Goal: Information Seeking & Learning: Learn about a topic

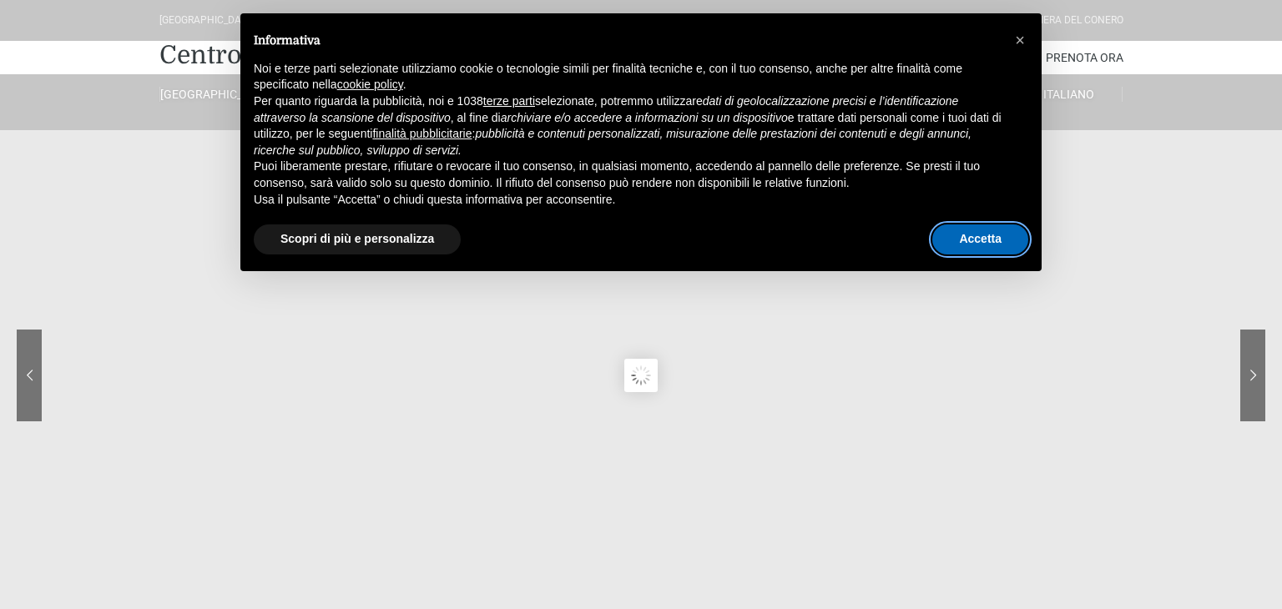
click at [997, 250] on button "Accetta" at bounding box center [980, 240] width 96 height 30
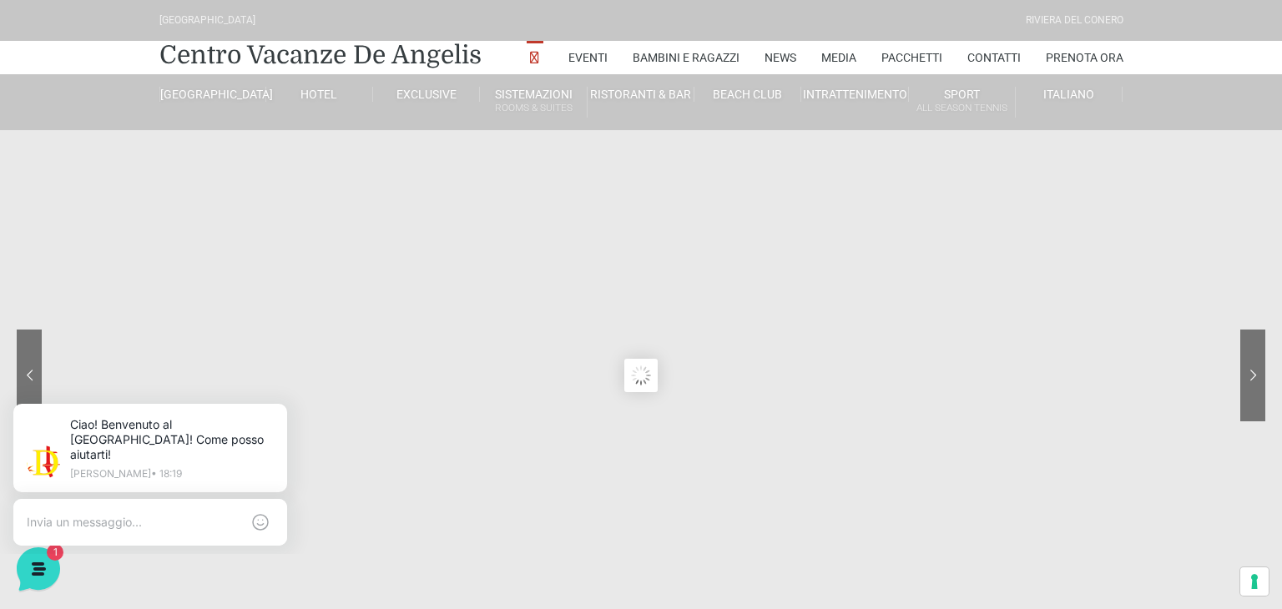
click at [543, 409] on sr7-content at bounding box center [641, 375] width 1282 height 751
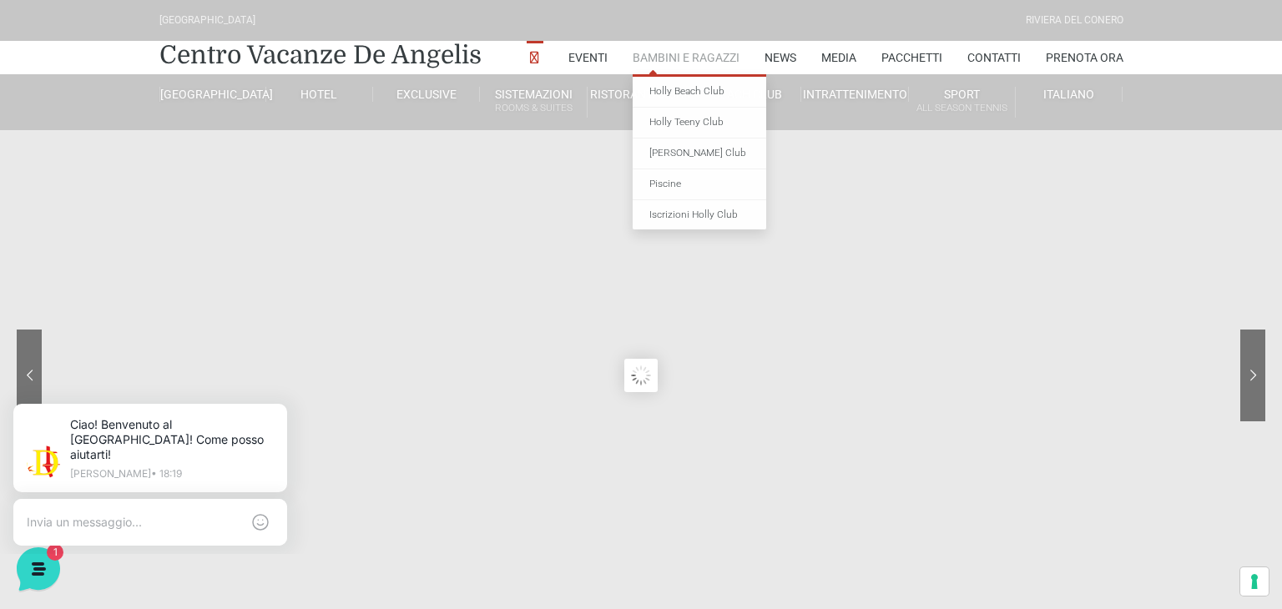
click at [708, 53] on link "Bambini e Ragazzi" at bounding box center [686, 57] width 107 height 33
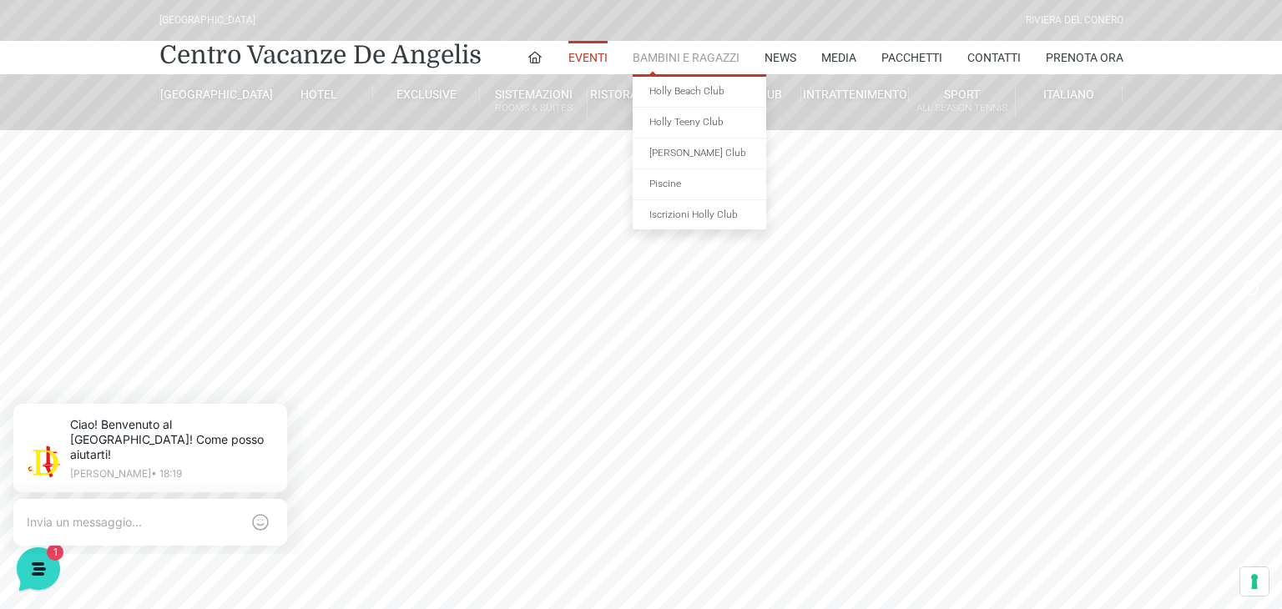
click at [675, 51] on link "Bambini e Ragazzi" at bounding box center [686, 57] width 107 height 33
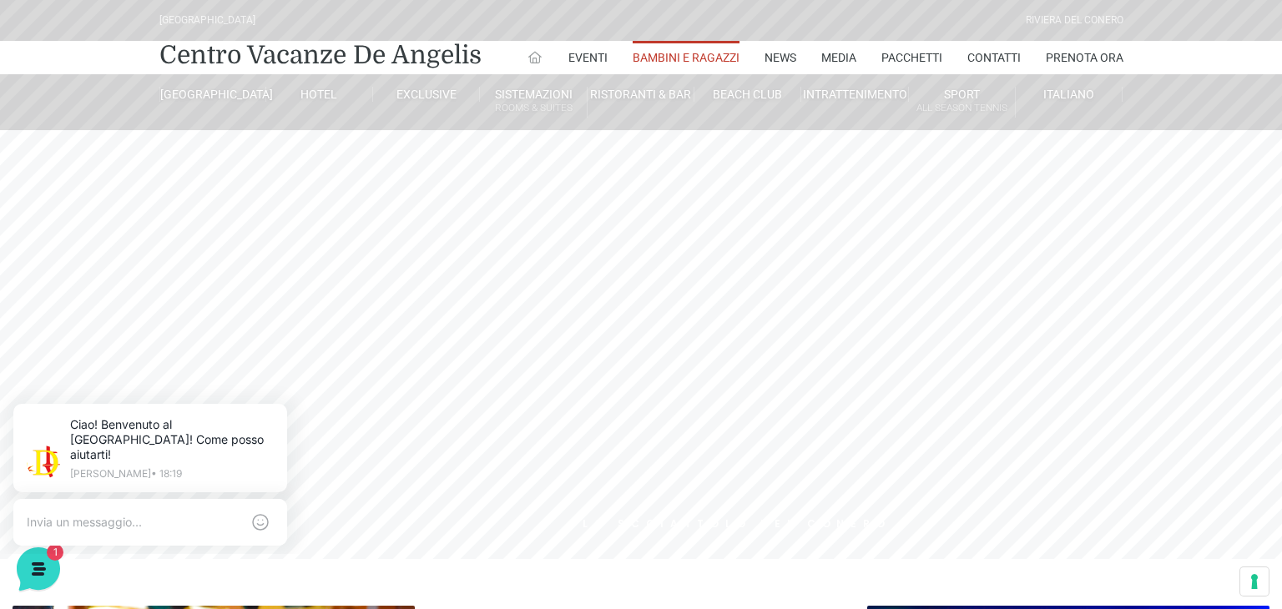
click at [533, 61] on icon at bounding box center [535, 57] width 15 height 15
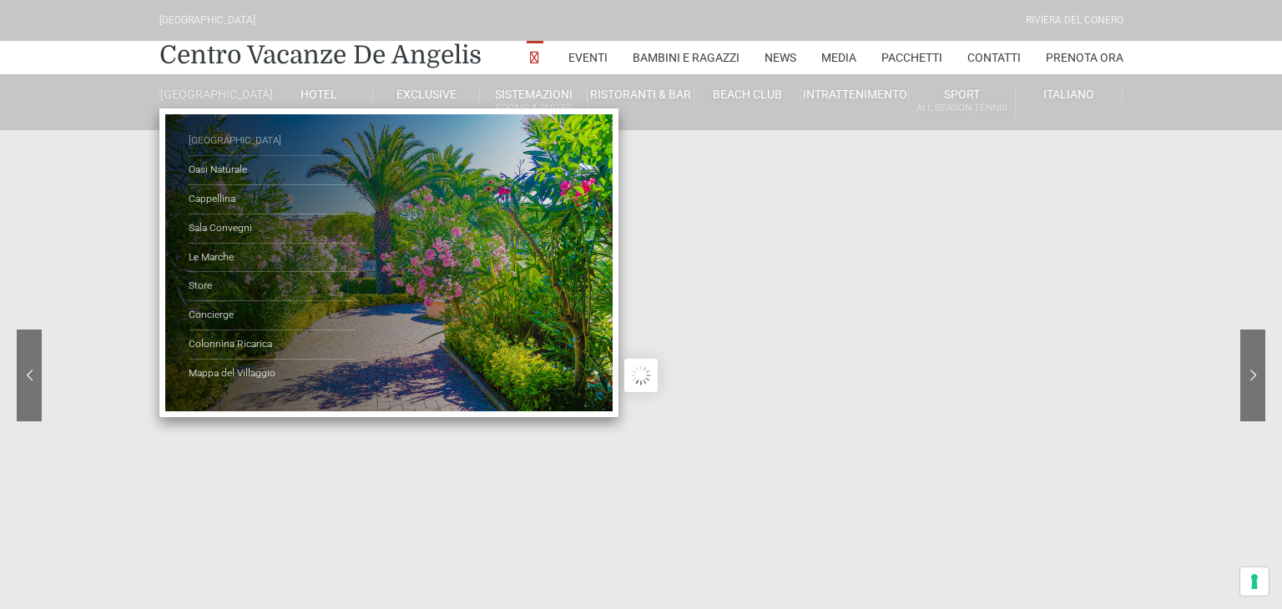
click at [226, 156] on link "[GEOGRAPHIC_DATA]" at bounding box center [272, 141] width 167 height 29
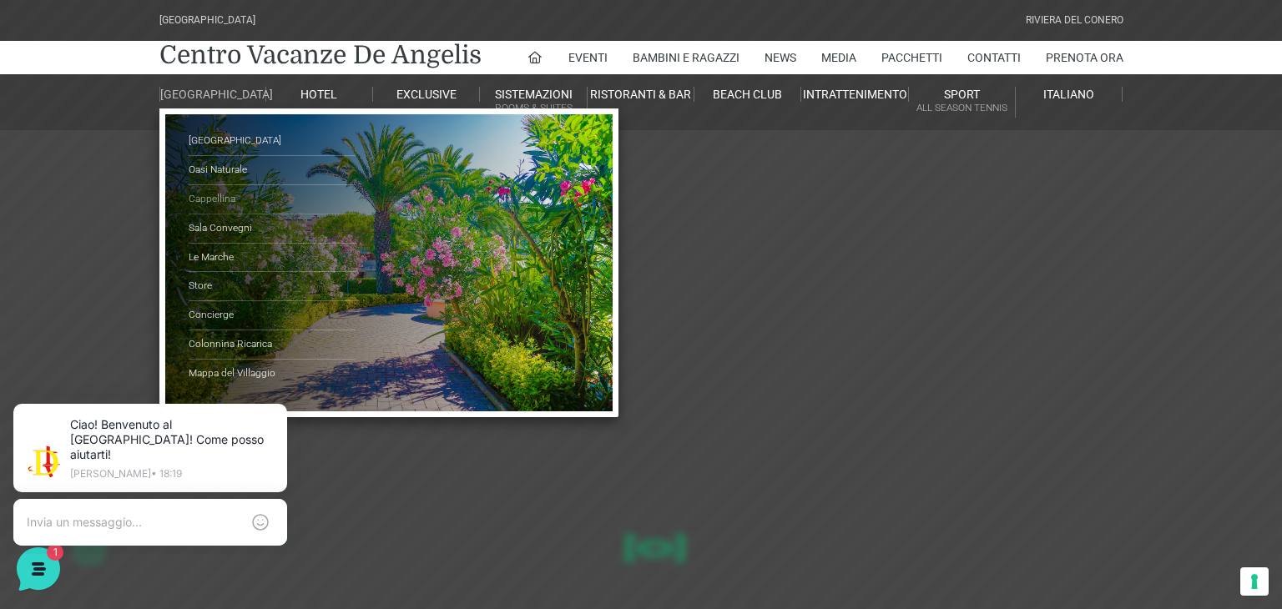
click at [210, 211] on link "Cappellina" at bounding box center [272, 199] width 167 height 29
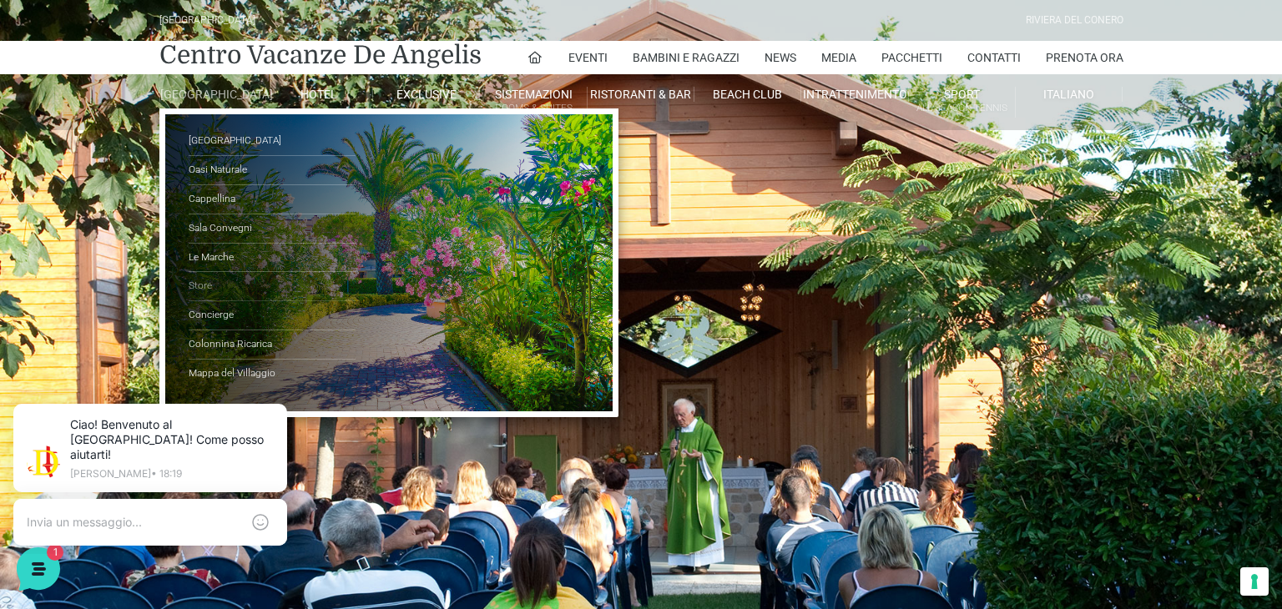
click at [196, 301] on link "Store" at bounding box center [272, 286] width 167 height 29
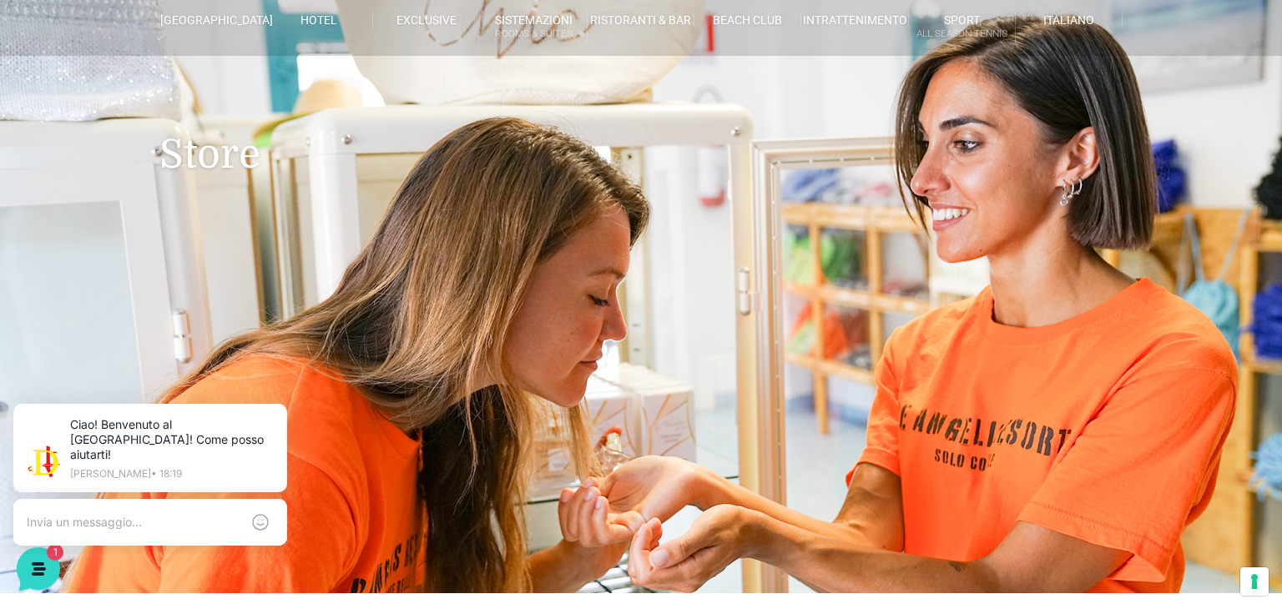
scroll to position [63, 0]
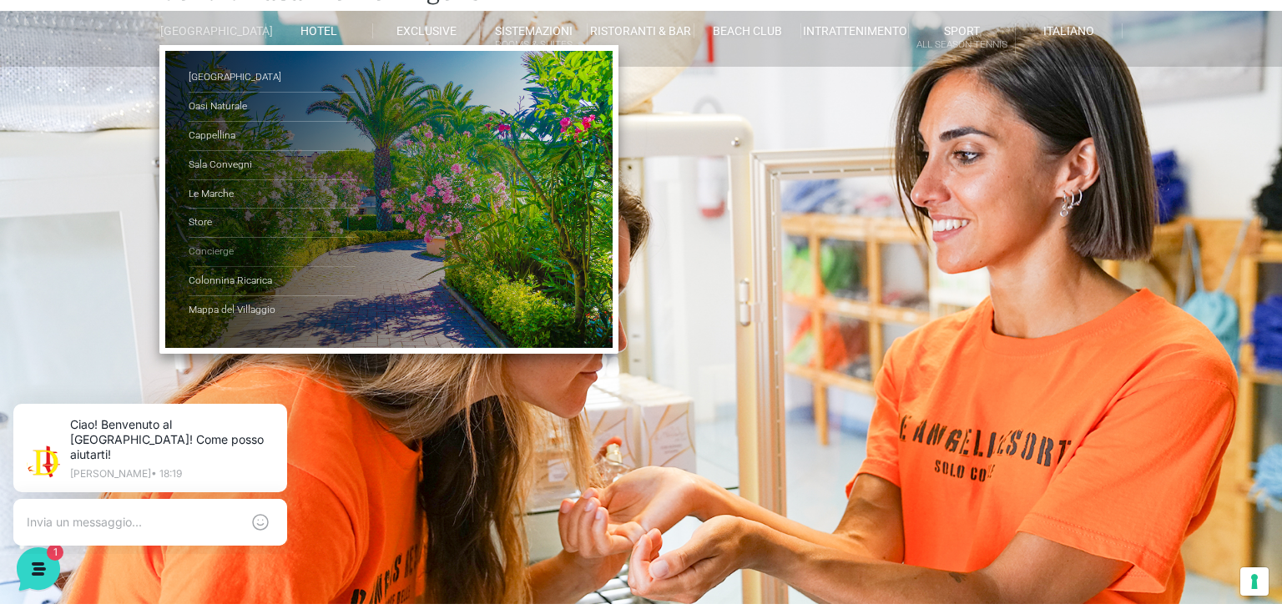
click at [224, 265] on link "Concierge" at bounding box center [272, 252] width 167 height 29
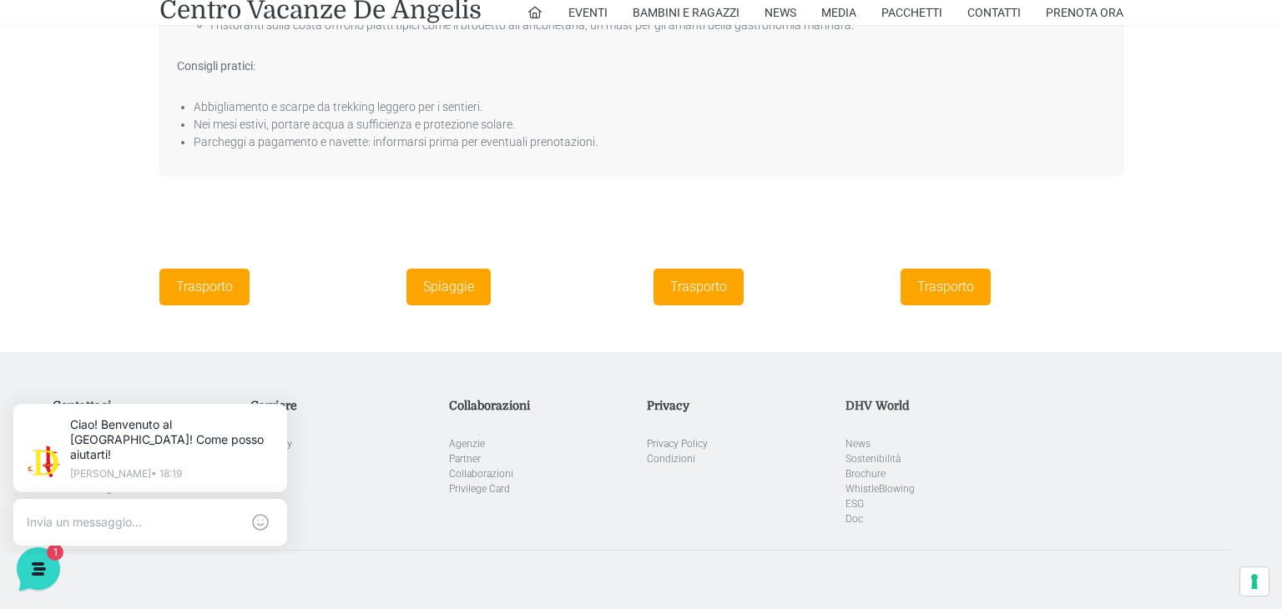
scroll to position [2808, 0]
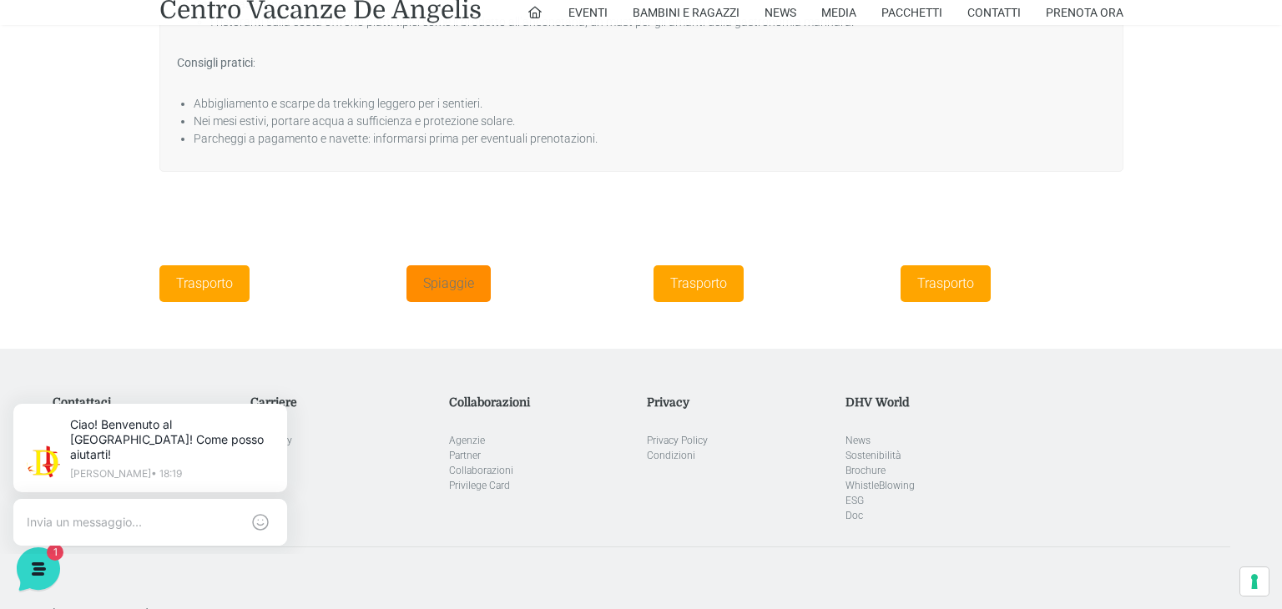
click at [449, 272] on link "Spiaggie" at bounding box center [449, 283] width 84 height 37
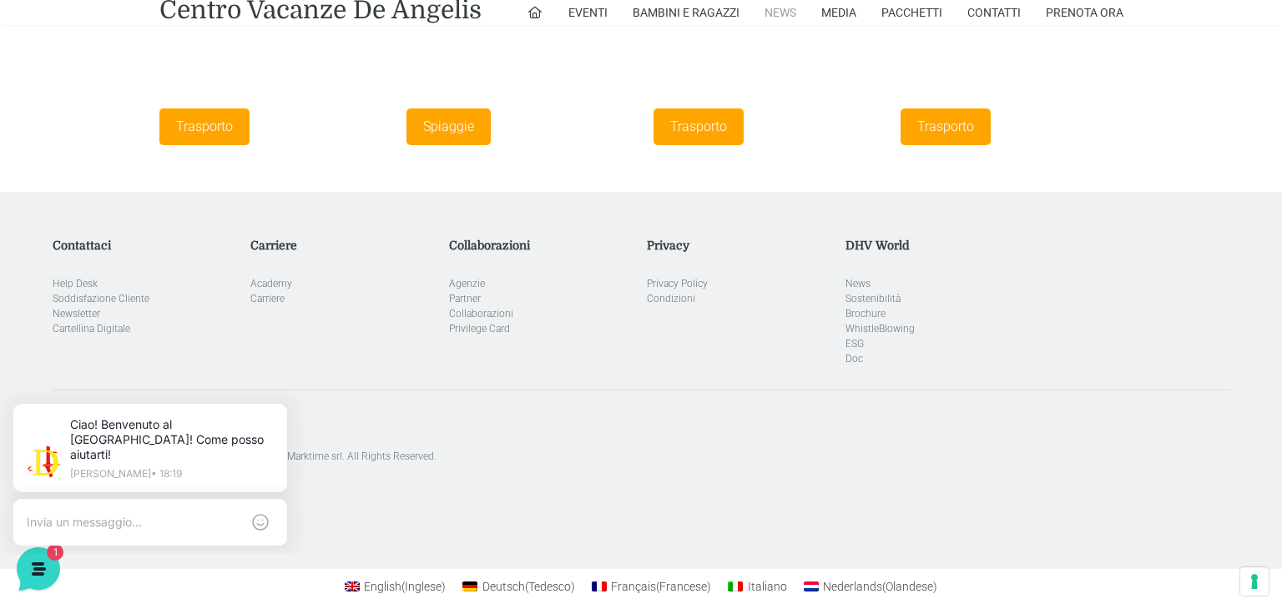
click at [770, 7] on link "News" at bounding box center [781, 12] width 32 height 25
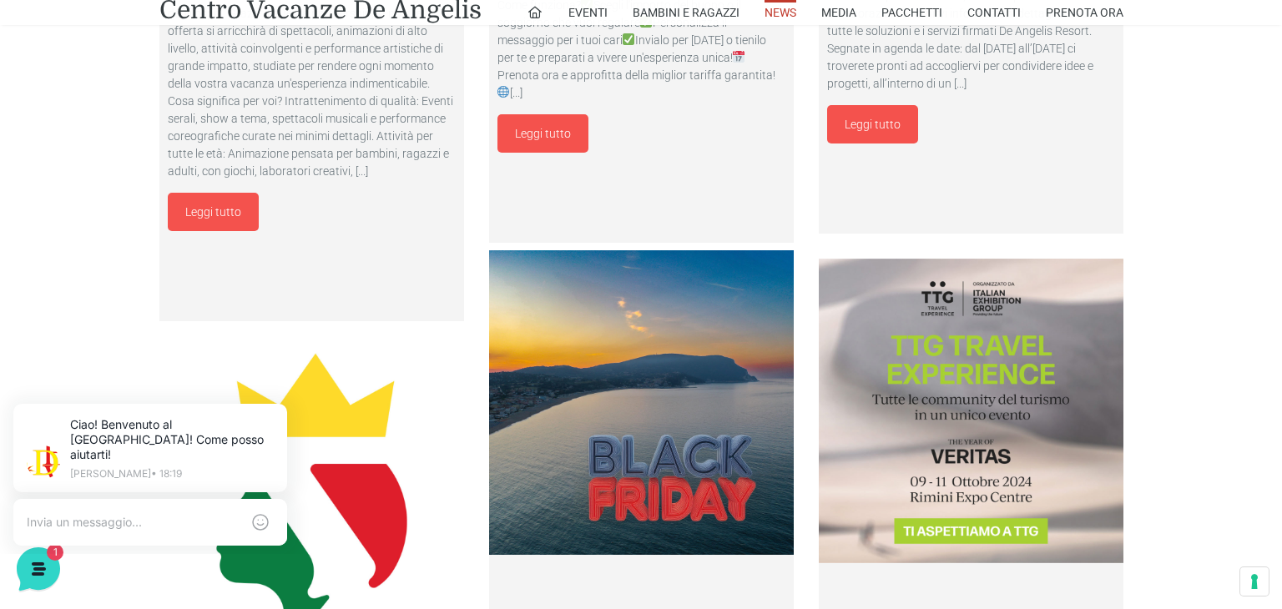
scroll to position [2267, 0]
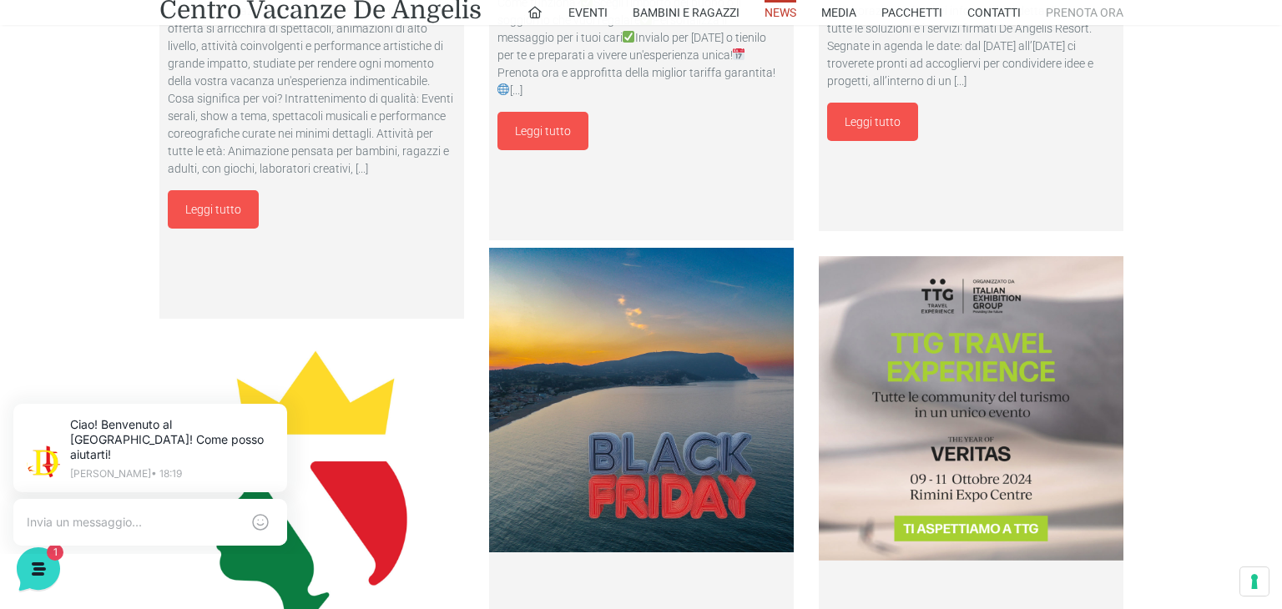
click at [1091, 14] on link "Prenota Ora" at bounding box center [1085, 12] width 78 height 25
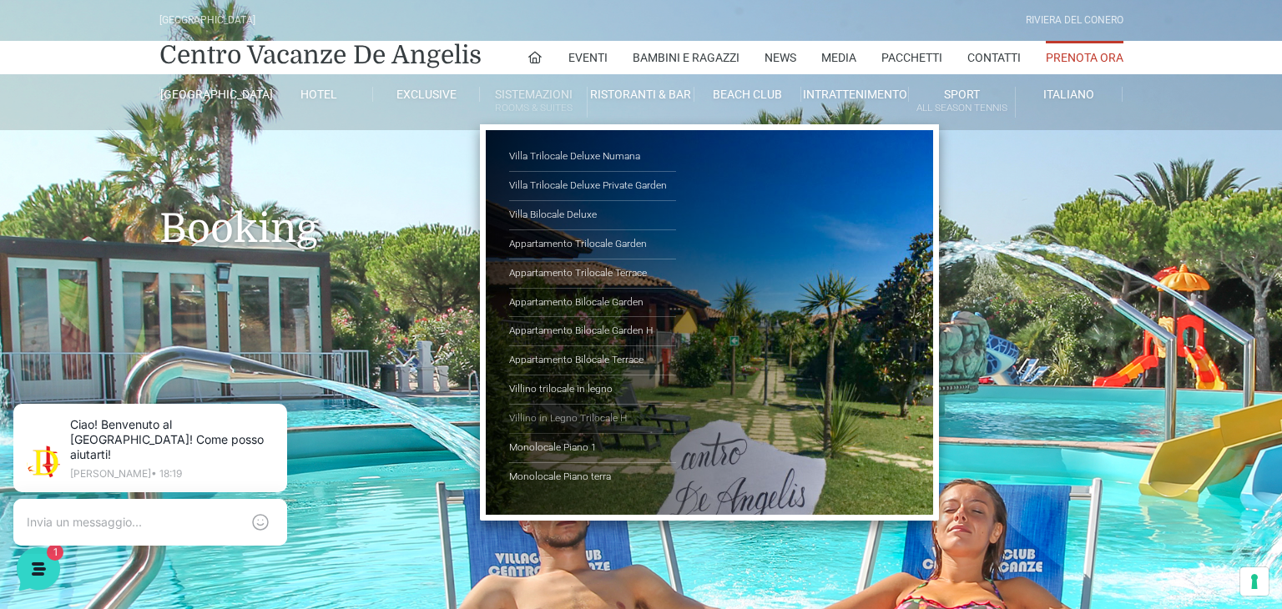
click at [590, 413] on link "Villino in Legno Trilocale H" at bounding box center [592, 419] width 167 height 29
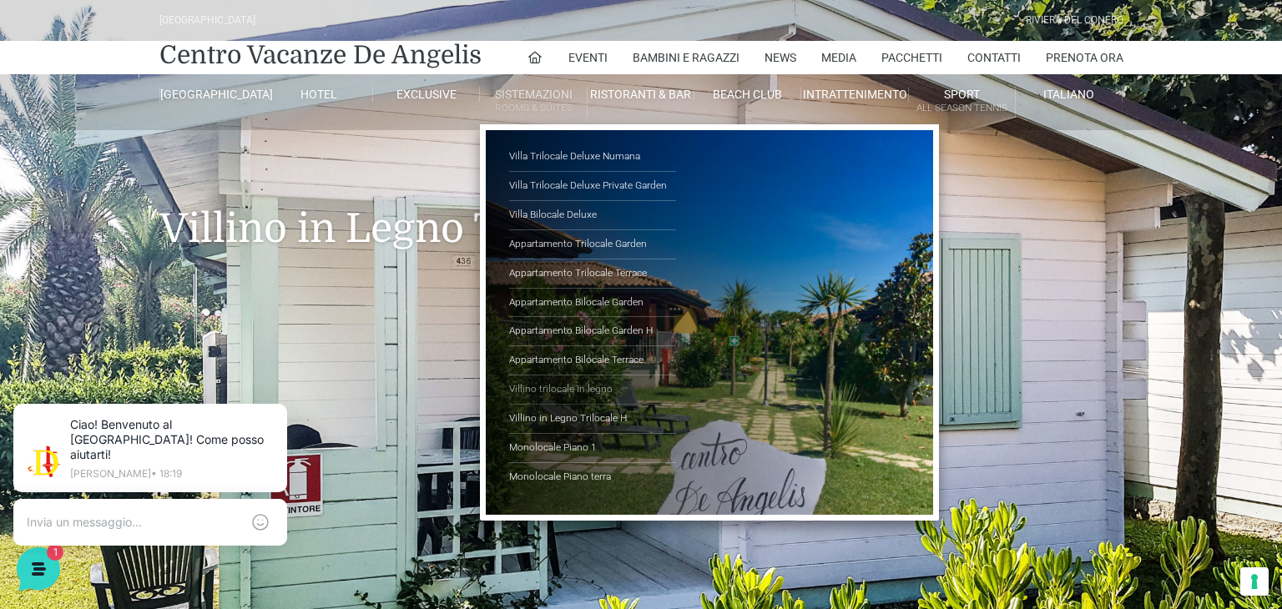
click at [622, 390] on link "Villino trilocale in legno" at bounding box center [592, 390] width 167 height 29
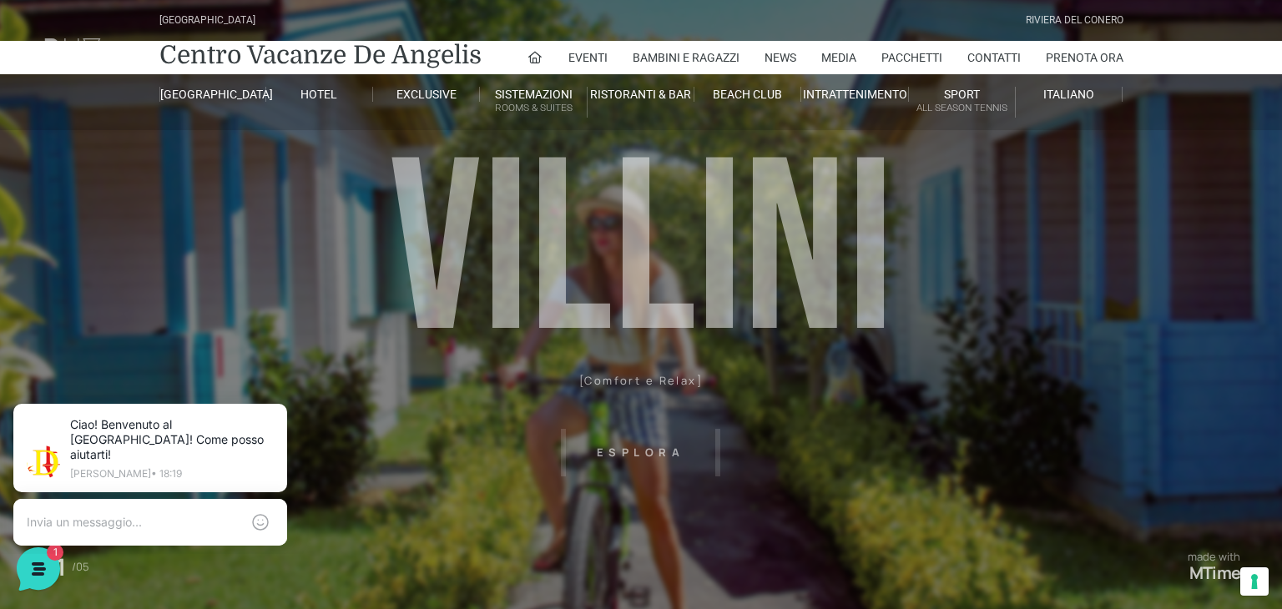
click at [668, 448] on header "Villaggio Hotel Resort Riviera Del Conero Centro Vacanze De Angelis Eventi Miss…" at bounding box center [641, 375] width 1282 height 751
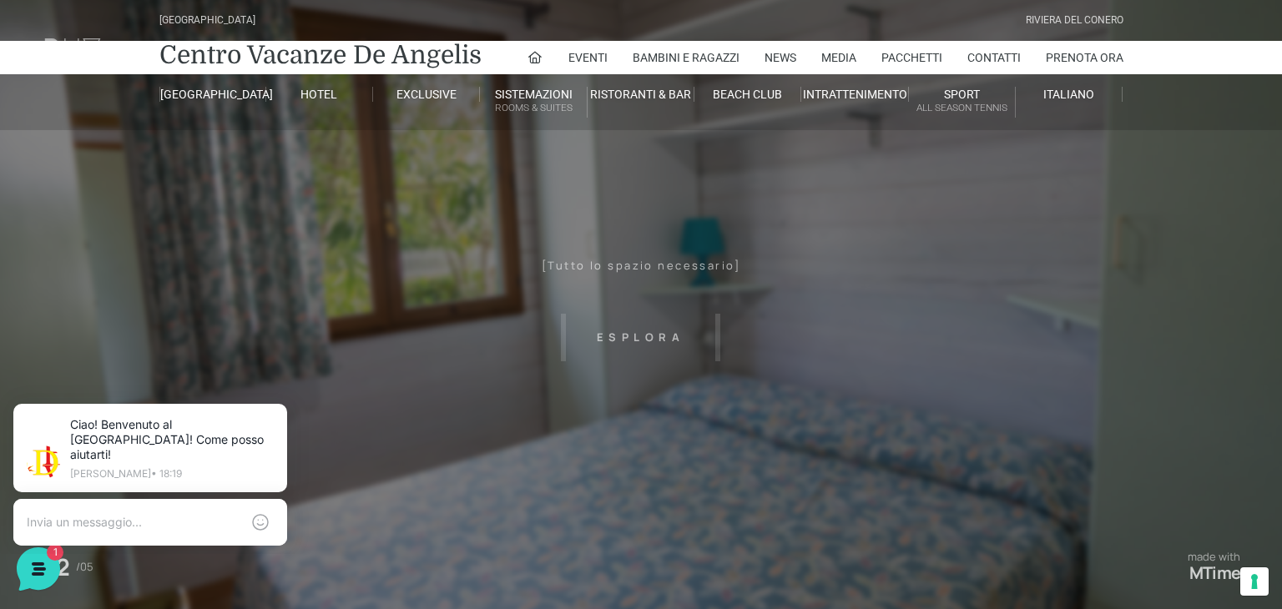
click at [650, 322] on header "Villaggio Hotel Resort Riviera Del Conero Centro Vacanze De Angelis Eventi Miss…" at bounding box center [641, 375] width 1282 height 751
click at [657, 336] on header "Villaggio Hotel Resort Riviera Del Conero Centro Vacanze De Angelis Eventi Miss…" at bounding box center [641, 375] width 1282 height 751
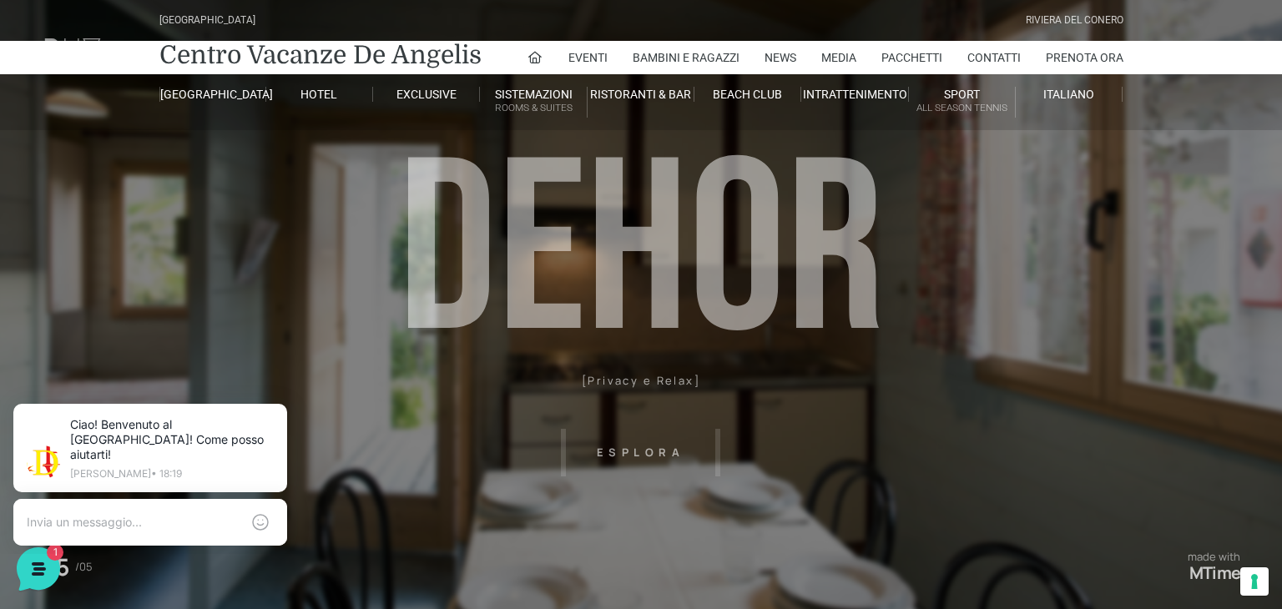
click at [620, 438] on header "Villaggio Hotel Resort Riviera Del Conero Centro Vacanze De Angelis Eventi Miss…" at bounding box center [641, 375] width 1282 height 751
click at [636, 455] on header "Villaggio Hotel Resort Riviera Del Conero Centro Vacanze De Angelis Eventi Miss…" at bounding box center [641, 375] width 1282 height 751
click at [632, 432] on header "Villaggio Hotel Resort Riviera Del Conero Centro Vacanze De Angelis Eventi Miss…" at bounding box center [641, 375] width 1282 height 751
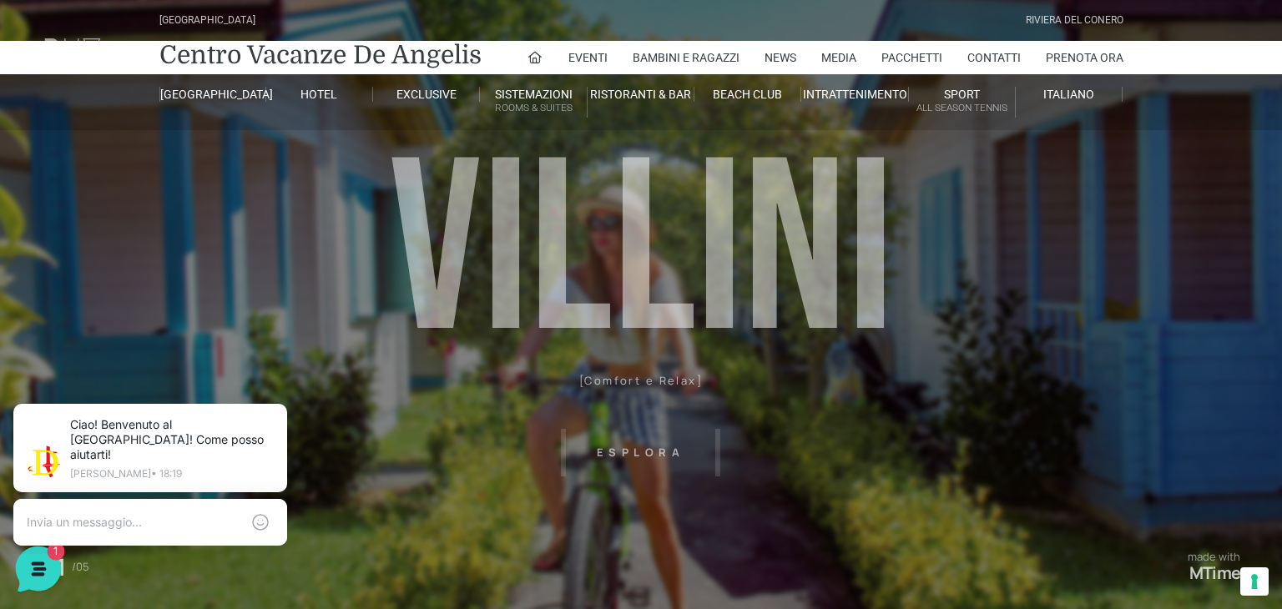
click at [39, 564] on icon at bounding box center [37, 567] width 14 height 13
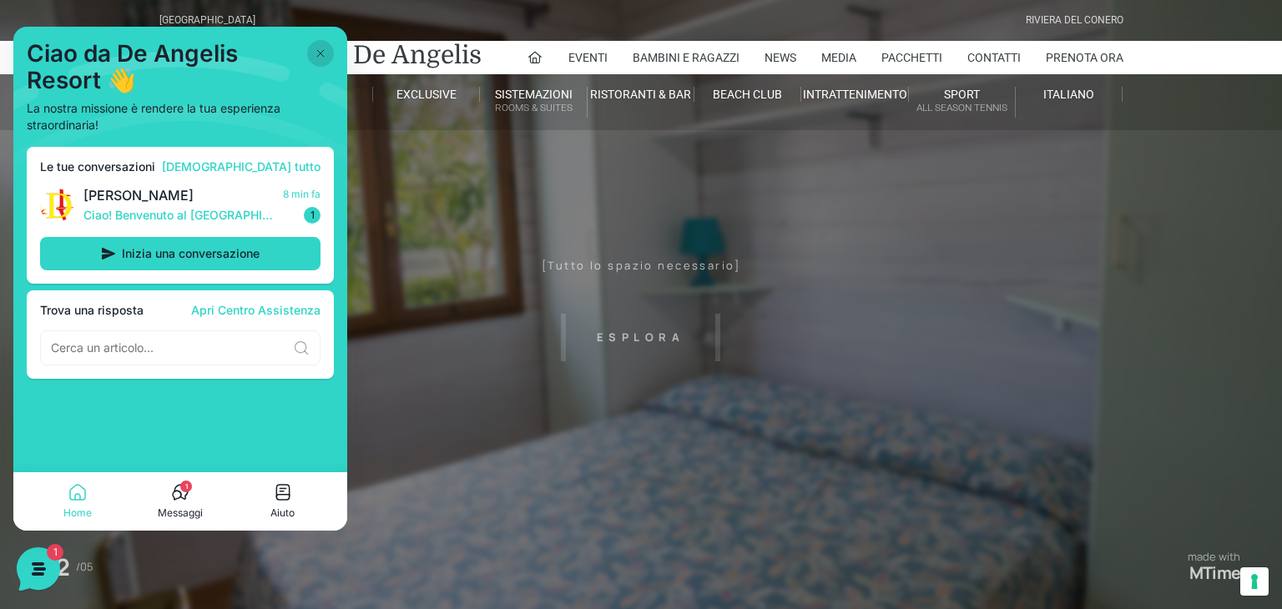
click at [313, 43] on button at bounding box center [320, 53] width 27 height 27
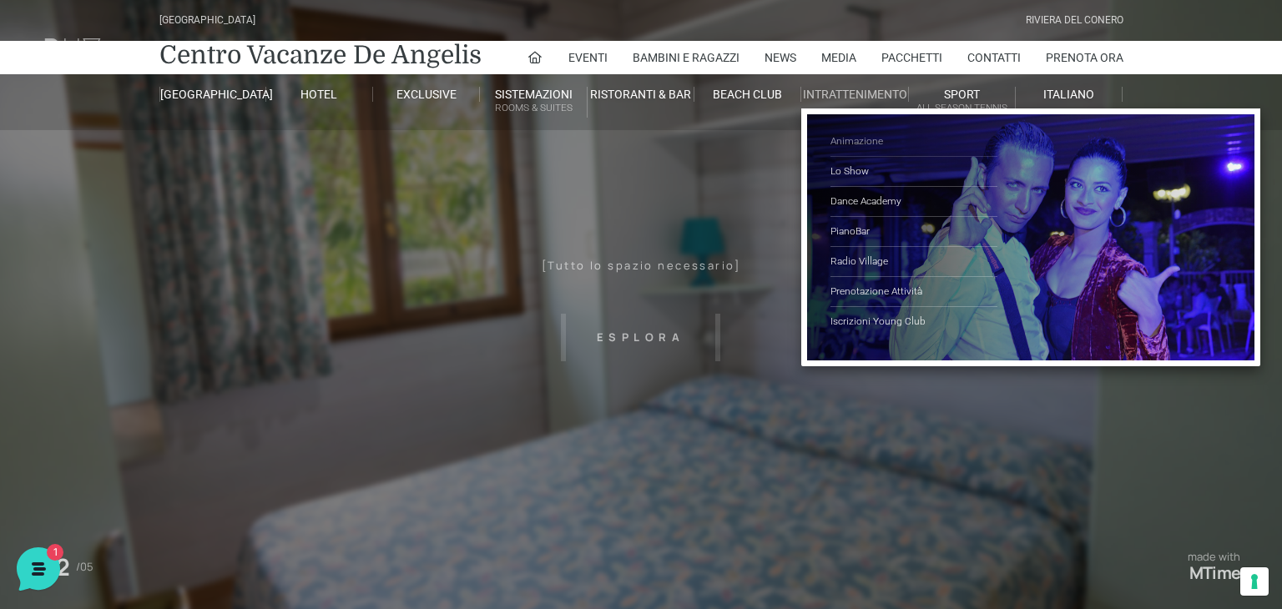
click at [860, 140] on link "Animazione" at bounding box center [914, 142] width 167 height 30
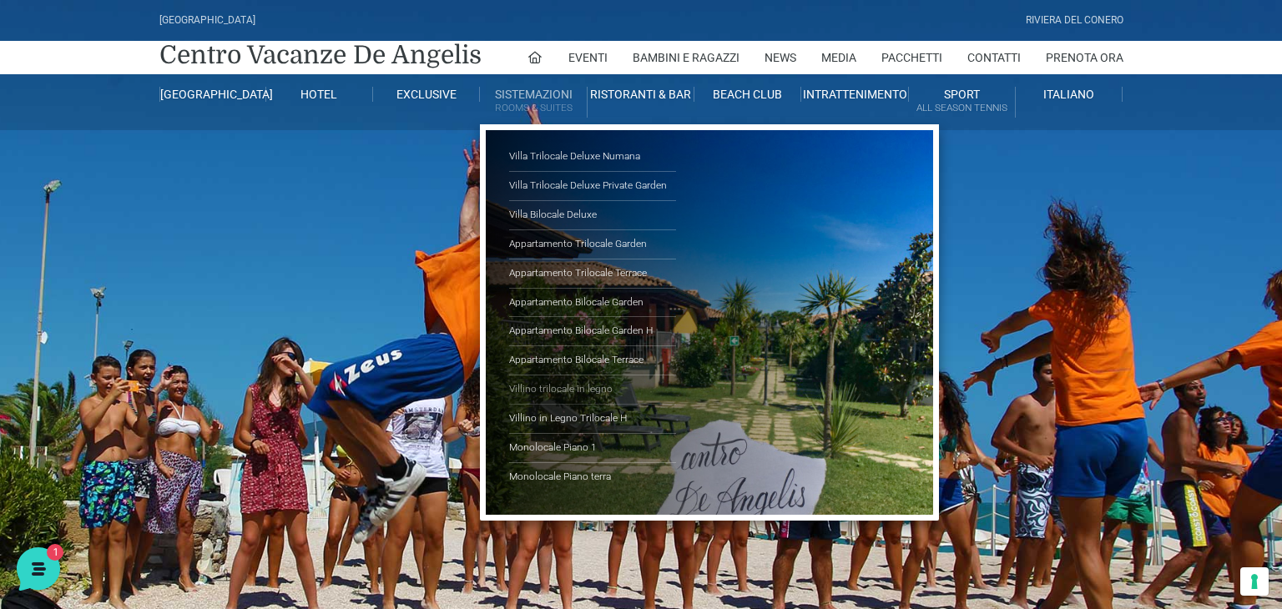
click at [563, 393] on link "Villino trilocale in legno" at bounding box center [592, 390] width 167 height 29
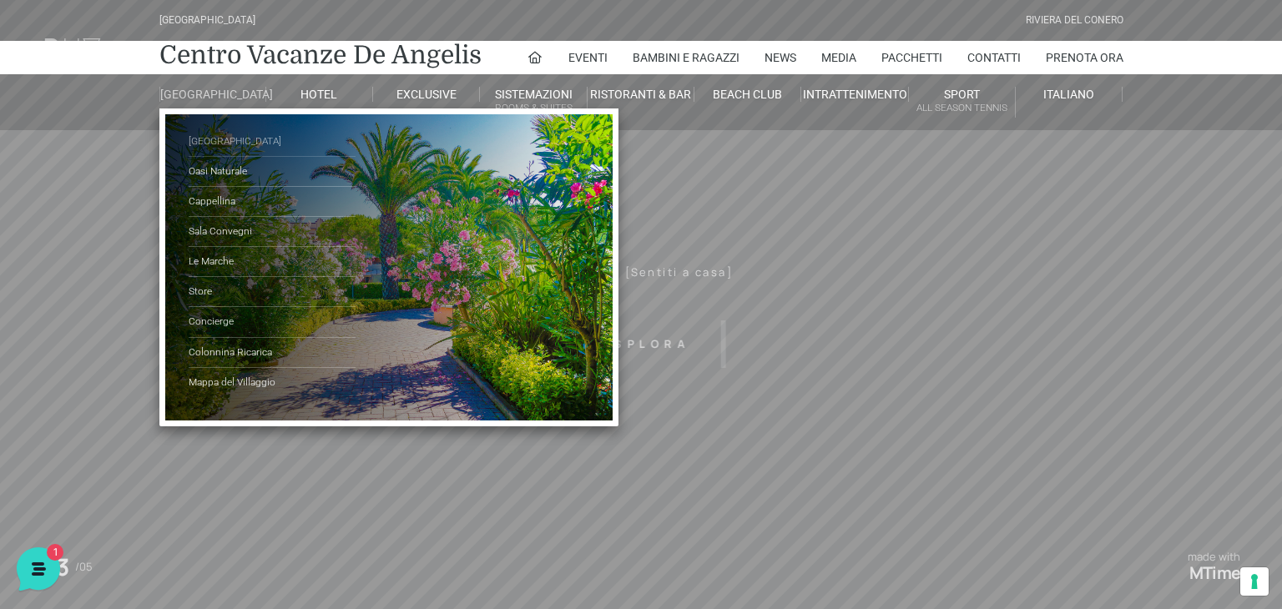
click at [212, 154] on link "[GEOGRAPHIC_DATA]" at bounding box center [272, 142] width 167 height 30
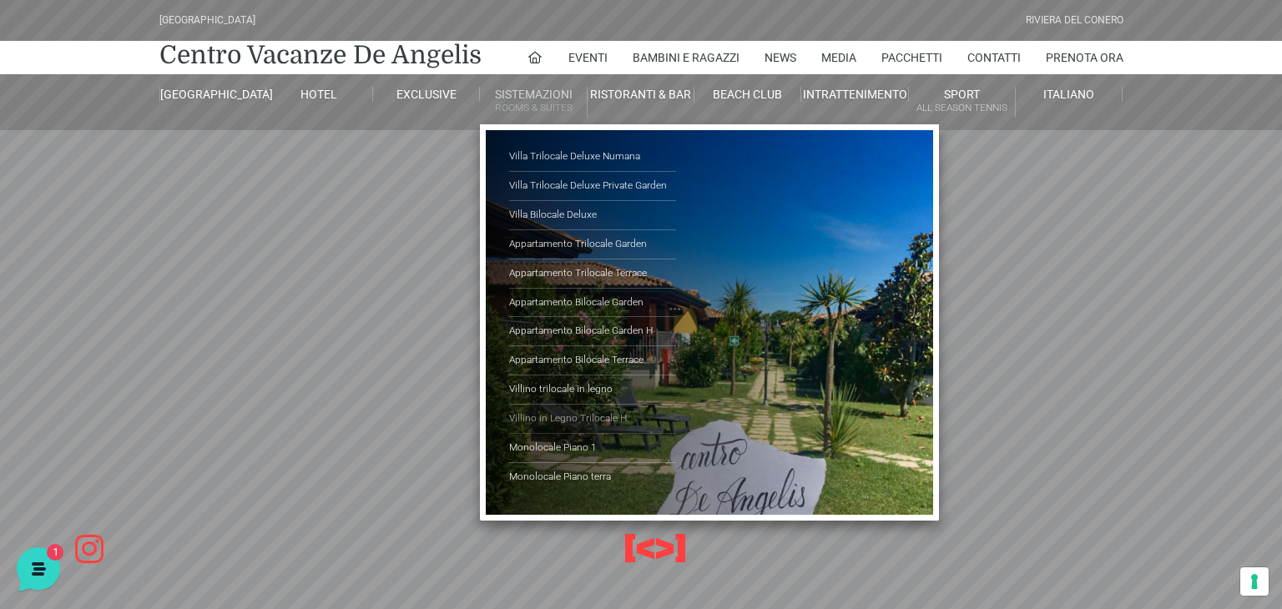
click at [565, 417] on link "Villino in Legno Trilocale H" at bounding box center [592, 419] width 167 height 29
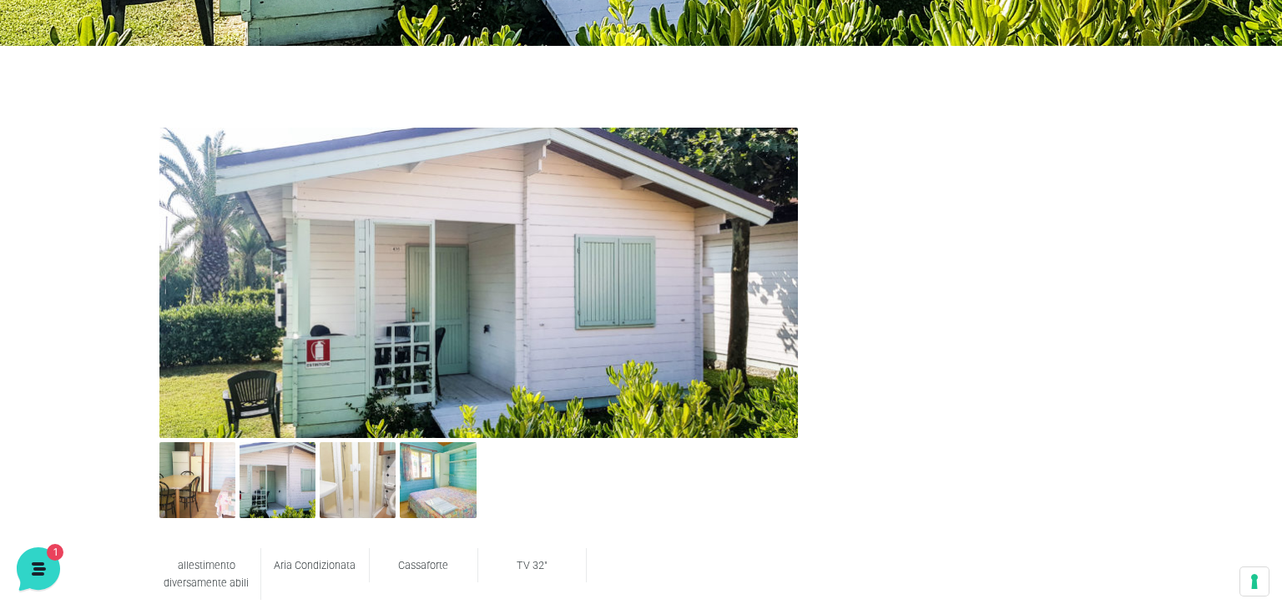
scroll to position [614, 0]
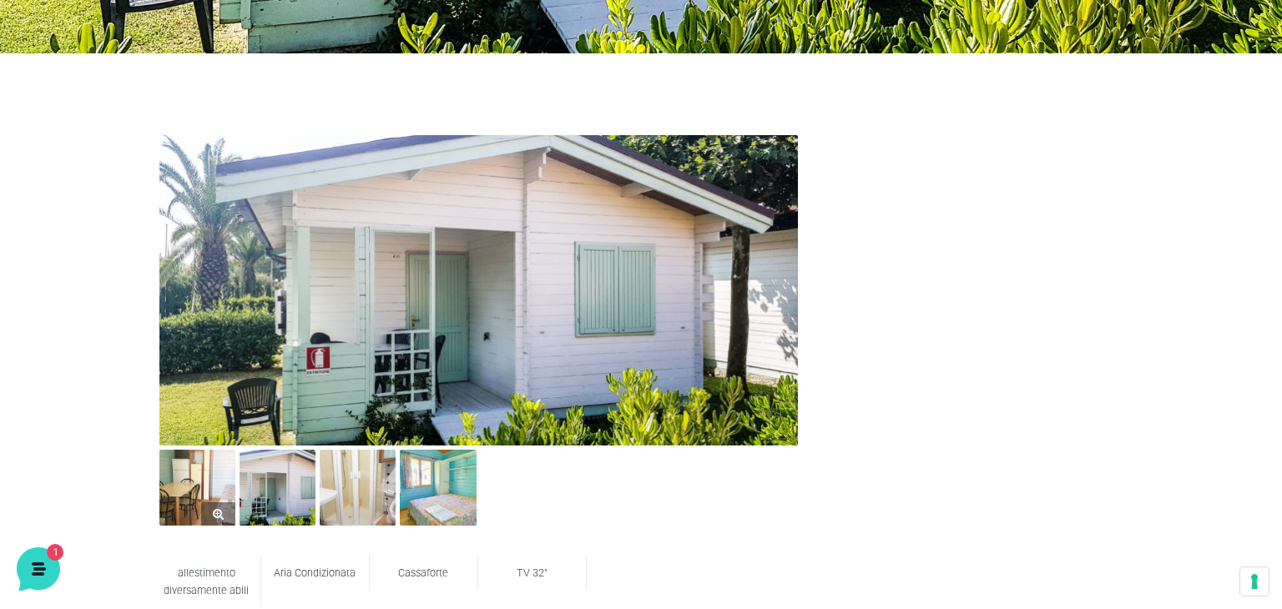
click at [205, 508] on link at bounding box center [197, 488] width 76 height 76
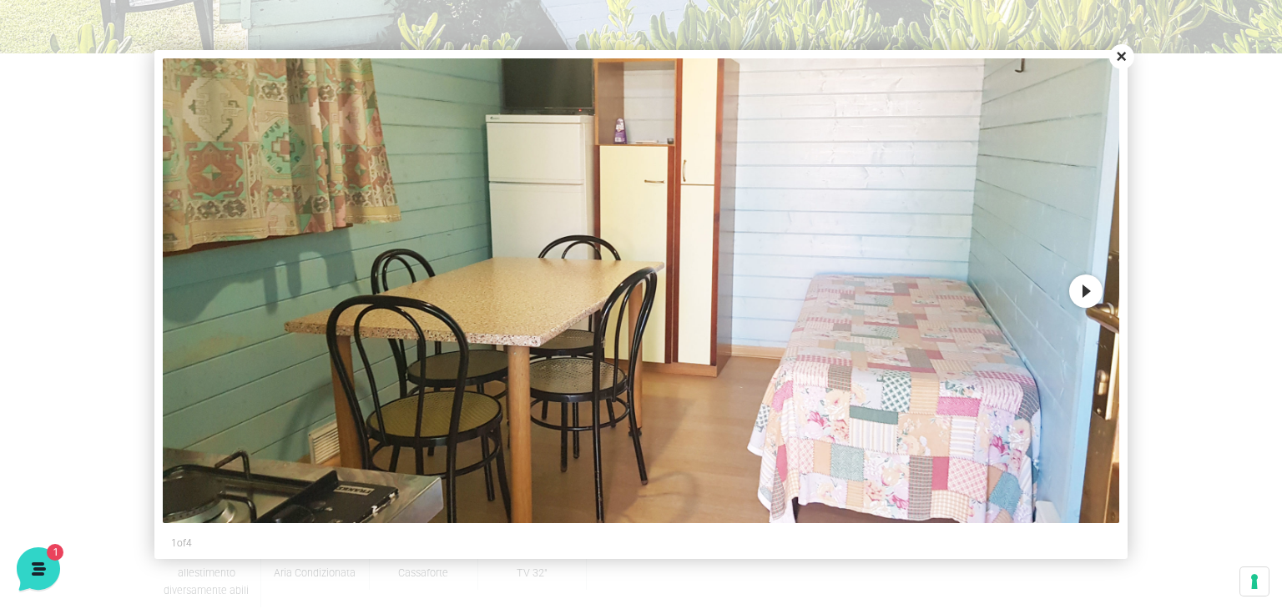
click at [1087, 291] on button "Next" at bounding box center [1085, 291] width 33 height 33
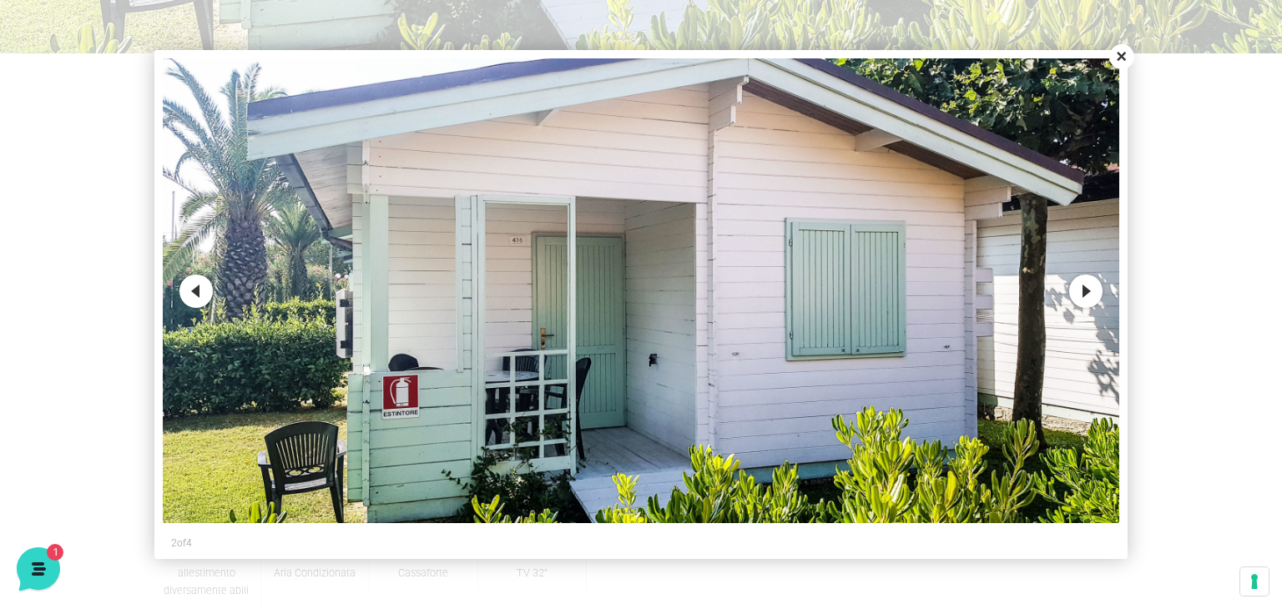
click at [1087, 291] on button "Next" at bounding box center [1085, 291] width 33 height 33
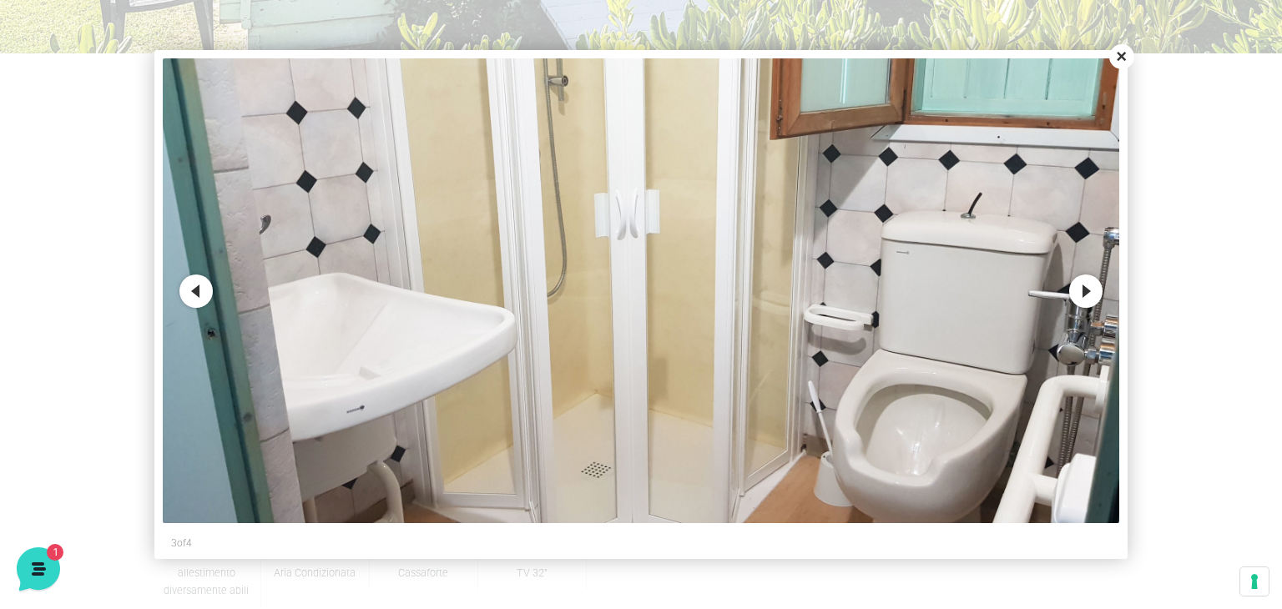
click at [1087, 291] on button "Next" at bounding box center [1085, 291] width 33 height 33
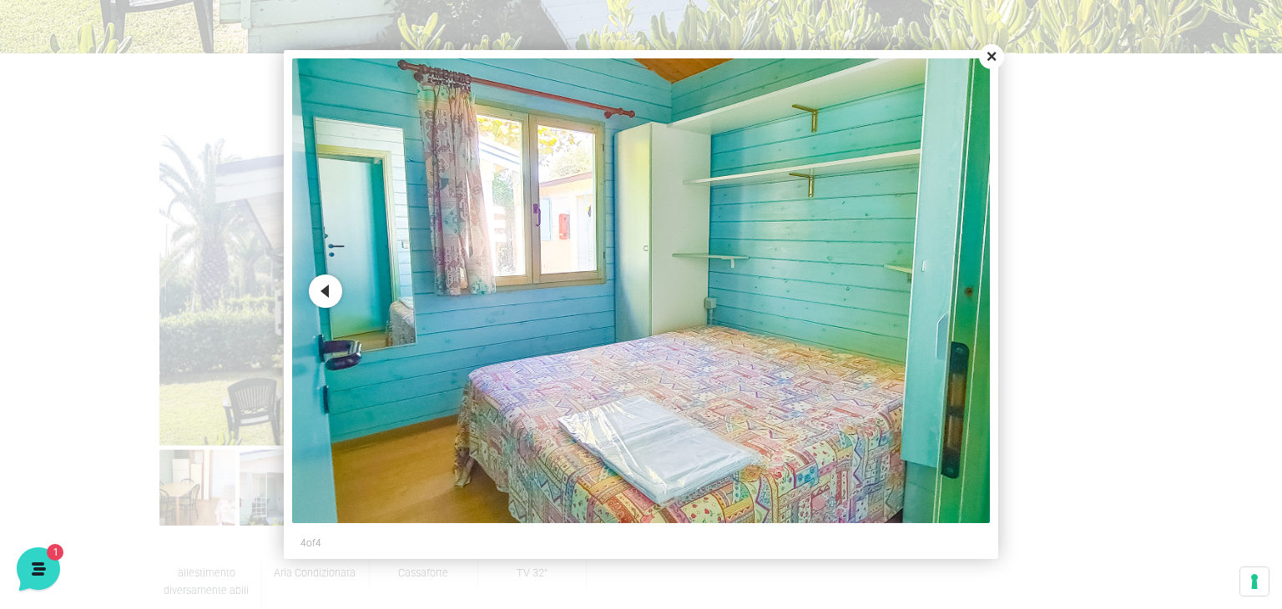
click at [322, 287] on button "Previous" at bounding box center [325, 291] width 33 height 33
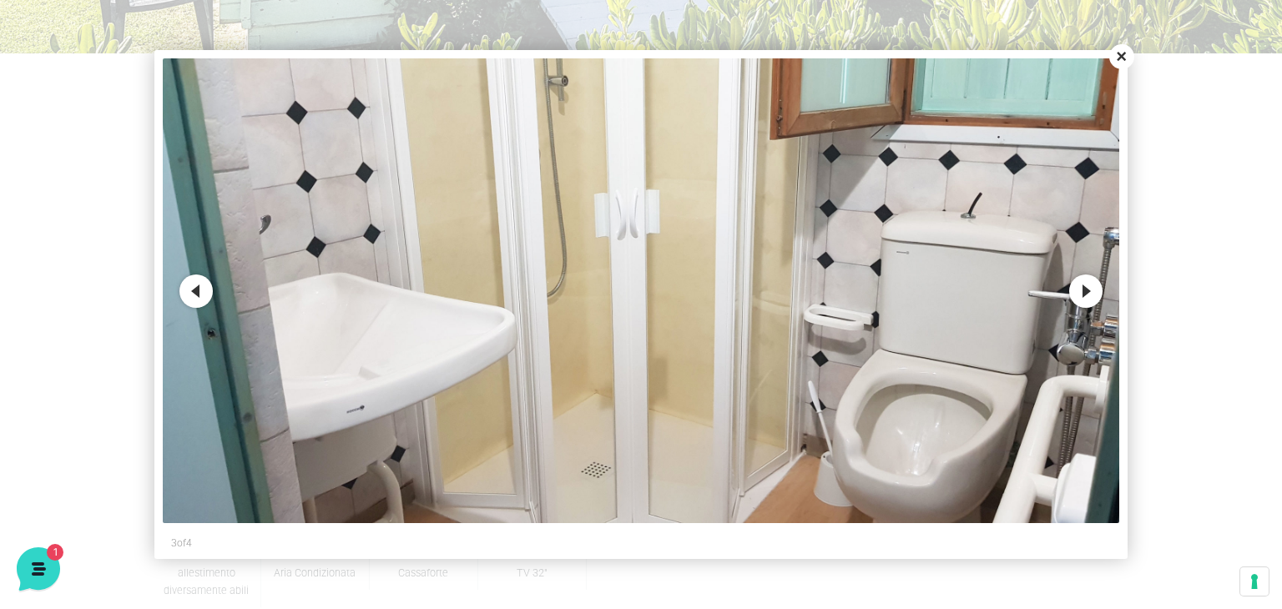
click at [191, 295] on button "Previous" at bounding box center [195, 291] width 33 height 33
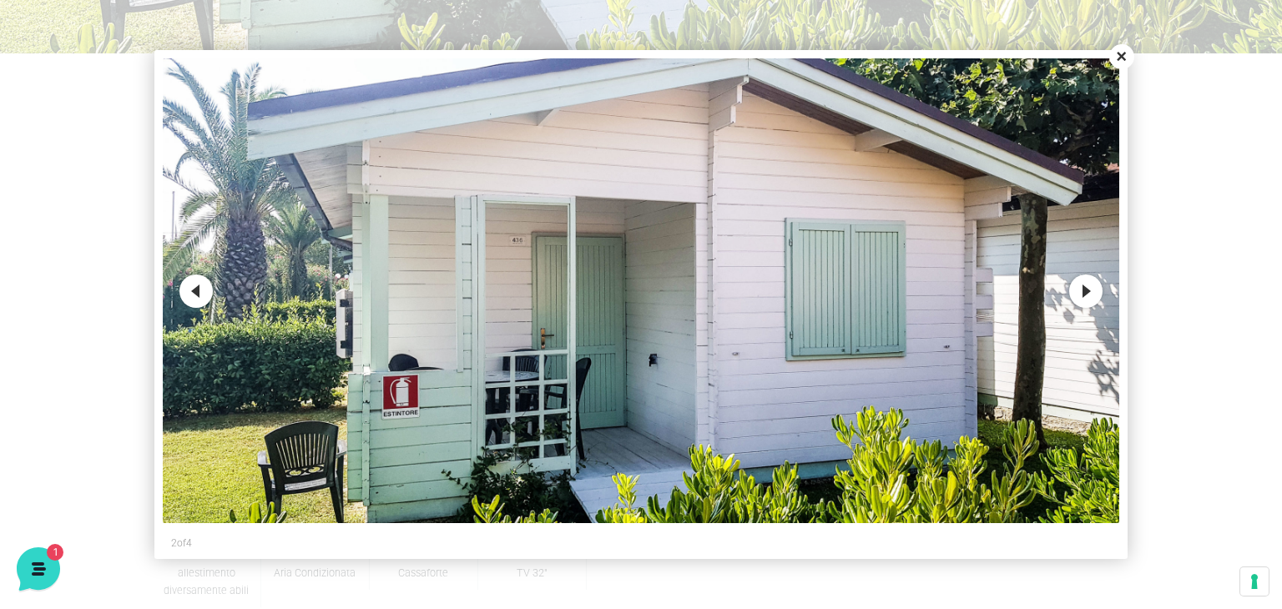
click at [192, 296] on button "Previous" at bounding box center [195, 291] width 33 height 33
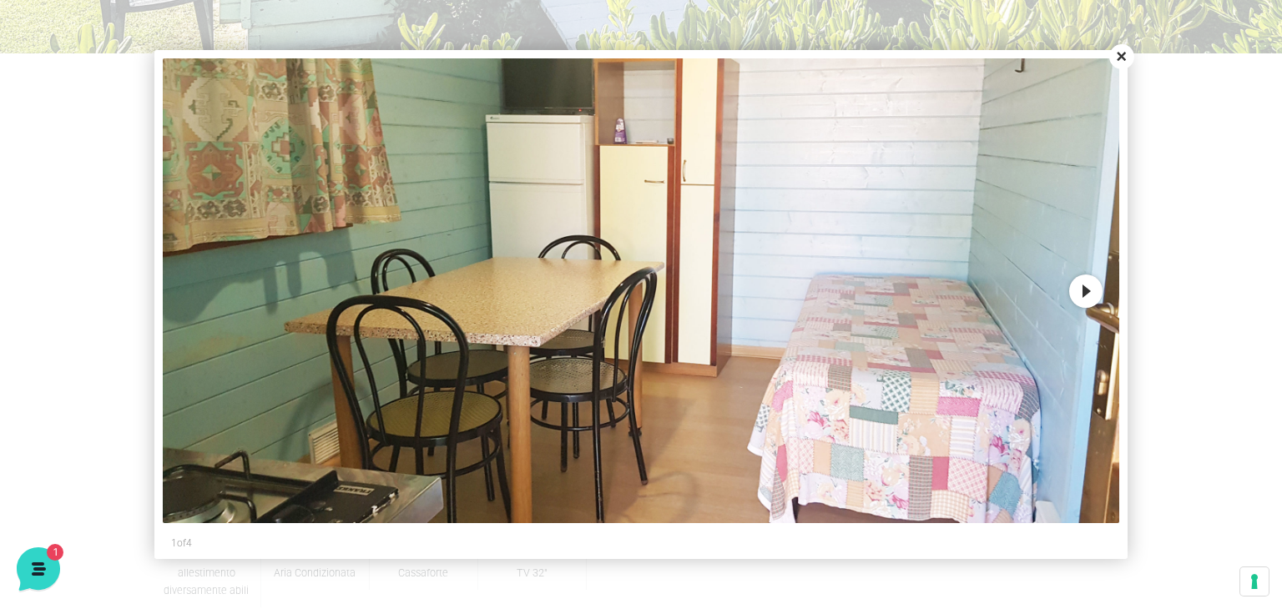
click at [1123, 64] on button "Close" at bounding box center [1121, 56] width 25 height 25
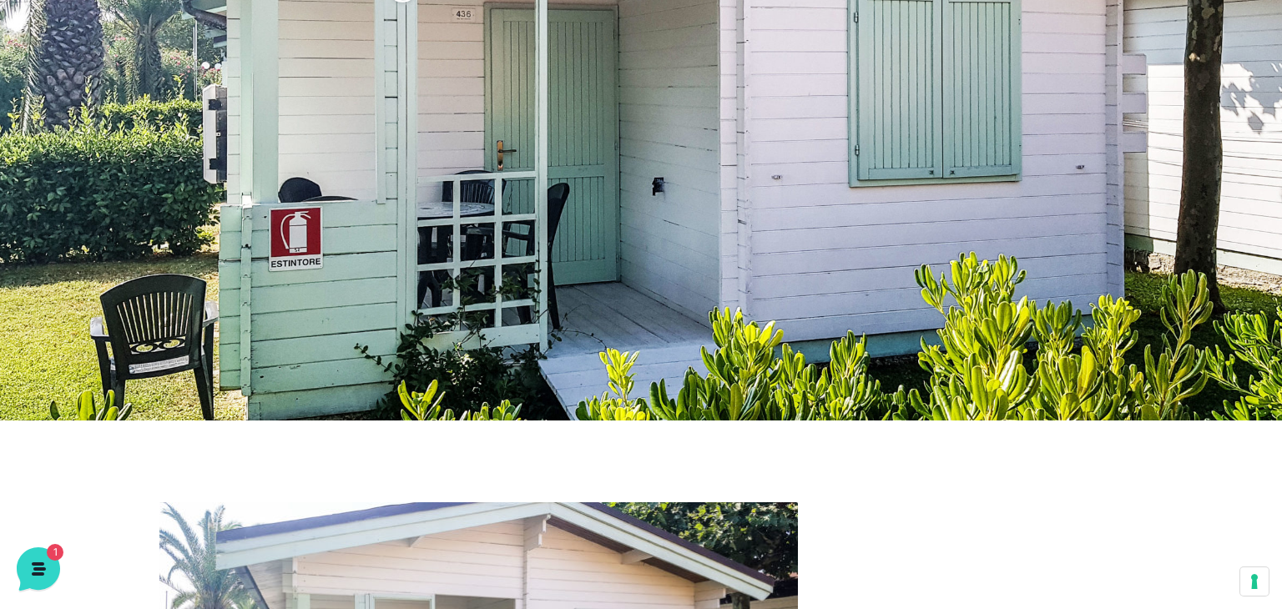
scroll to position [0, 0]
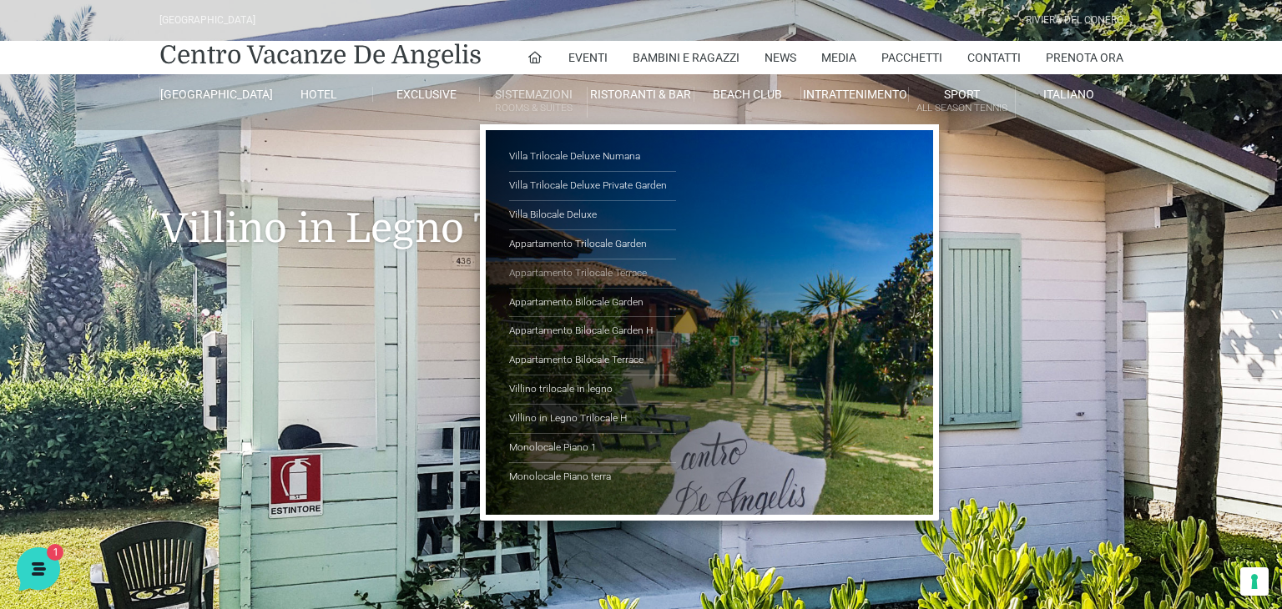
click at [548, 270] on link "Appartamento Trilocale Terrace" at bounding box center [592, 274] width 167 height 29
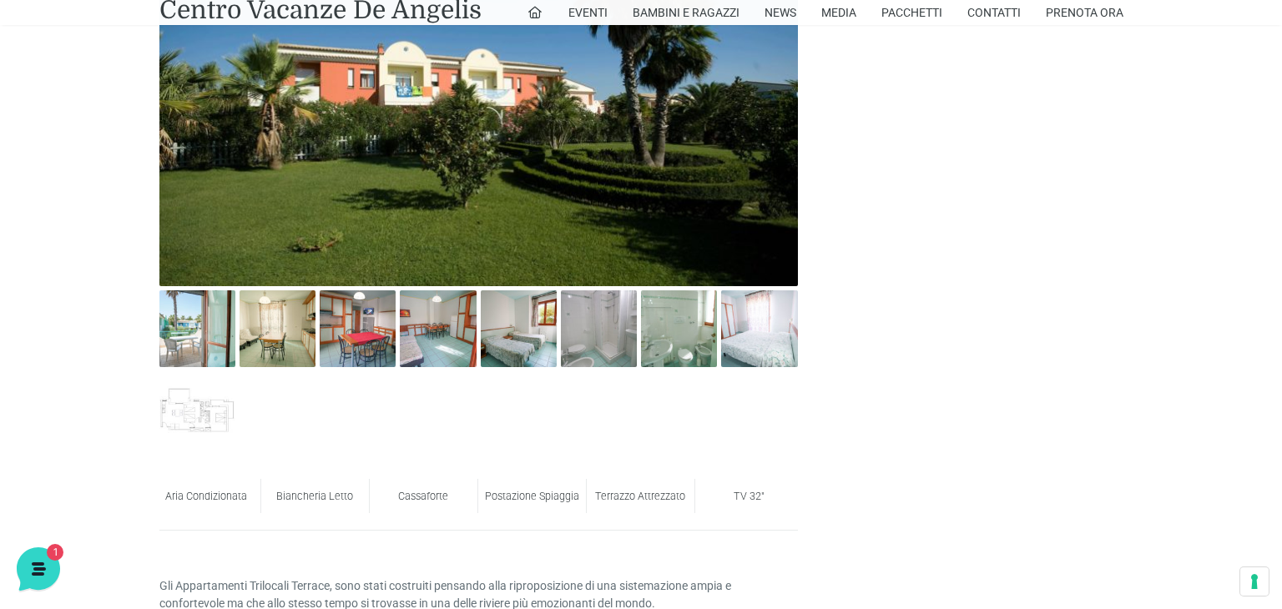
scroll to position [912, 0]
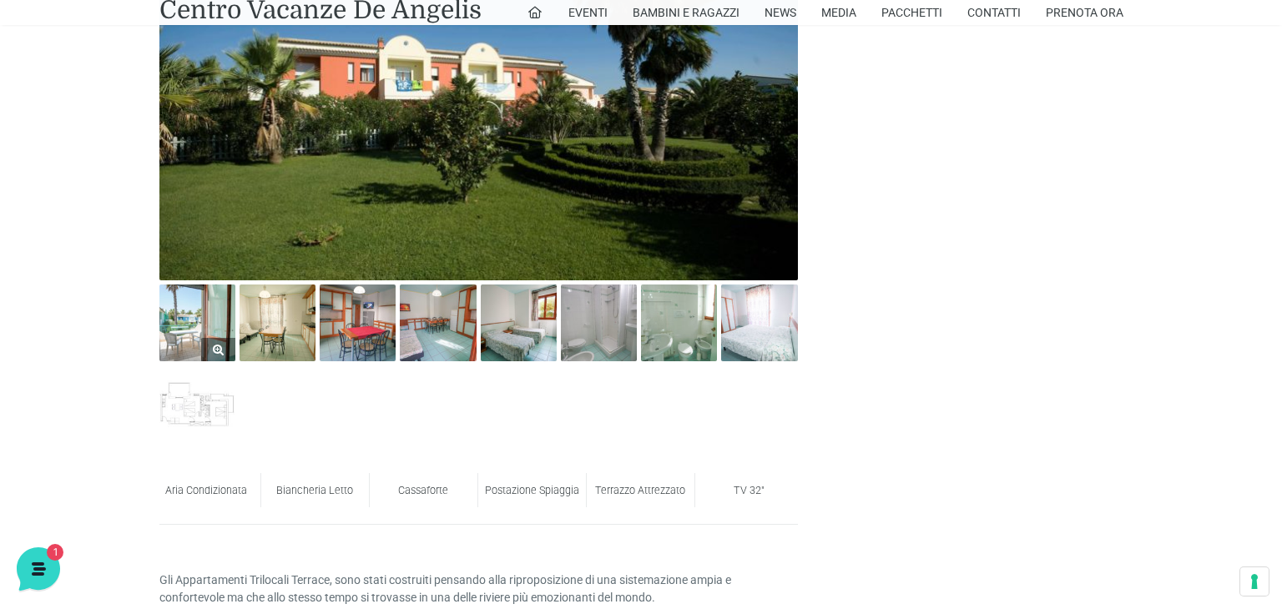
click at [210, 297] on img at bounding box center [197, 323] width 76 height 76
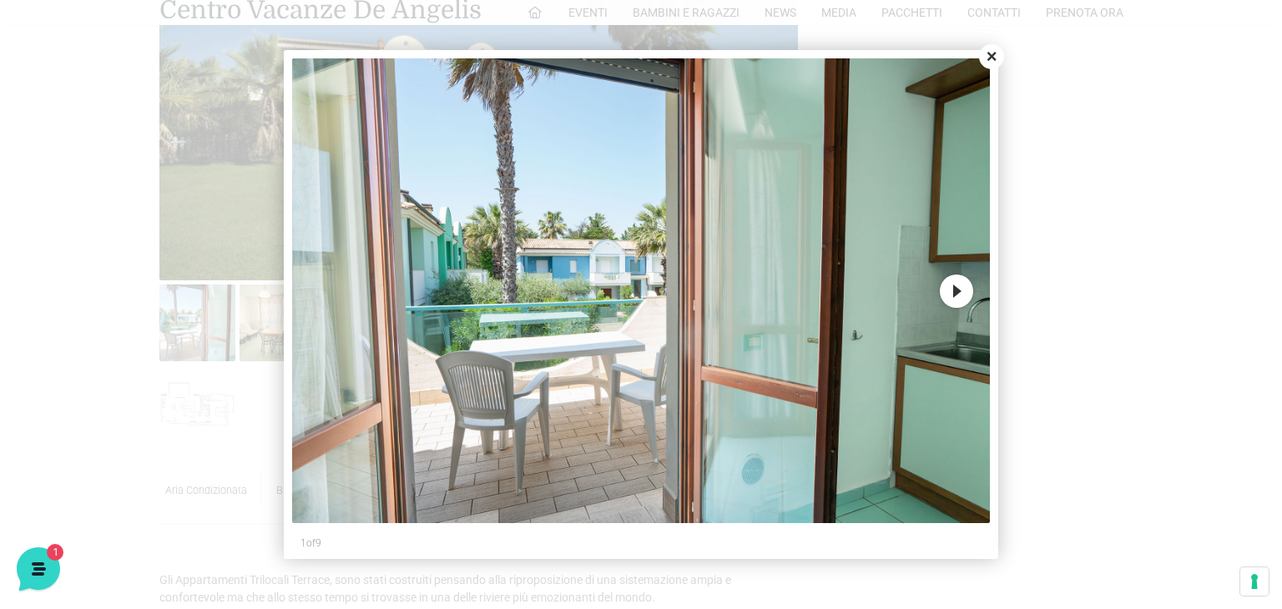
click at [960, 298] on button "Next" at bounding box center [956, 291] width 33 height 33
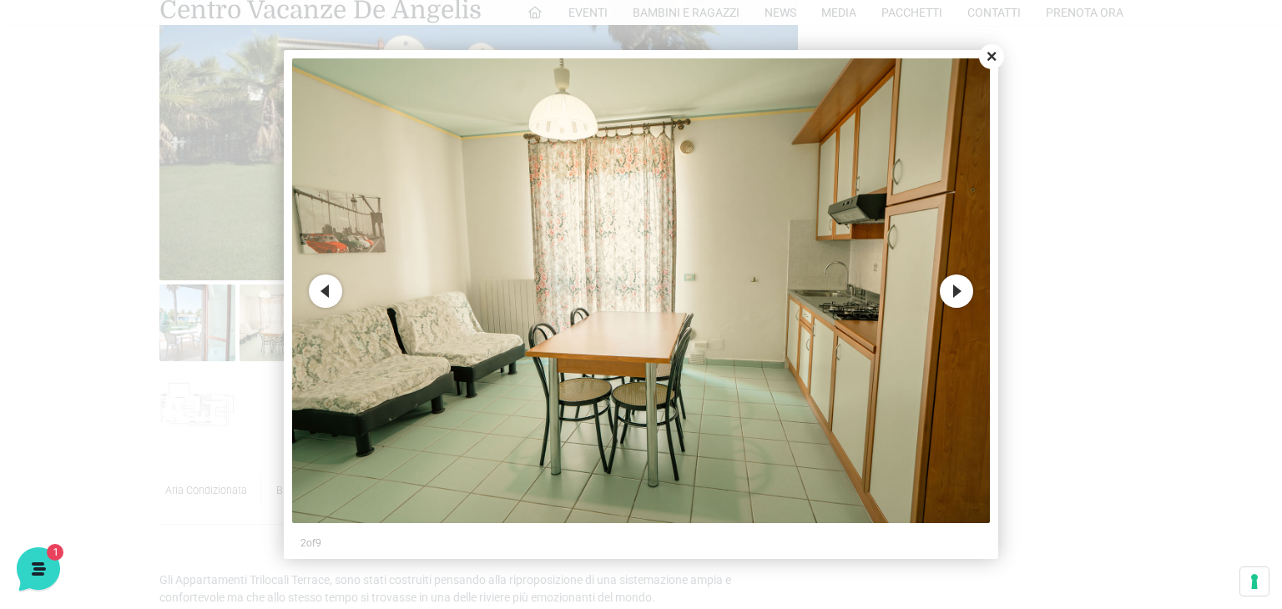
click at [959, 297] on button "Next" at bounding box center [956, 291] width 33 height 33
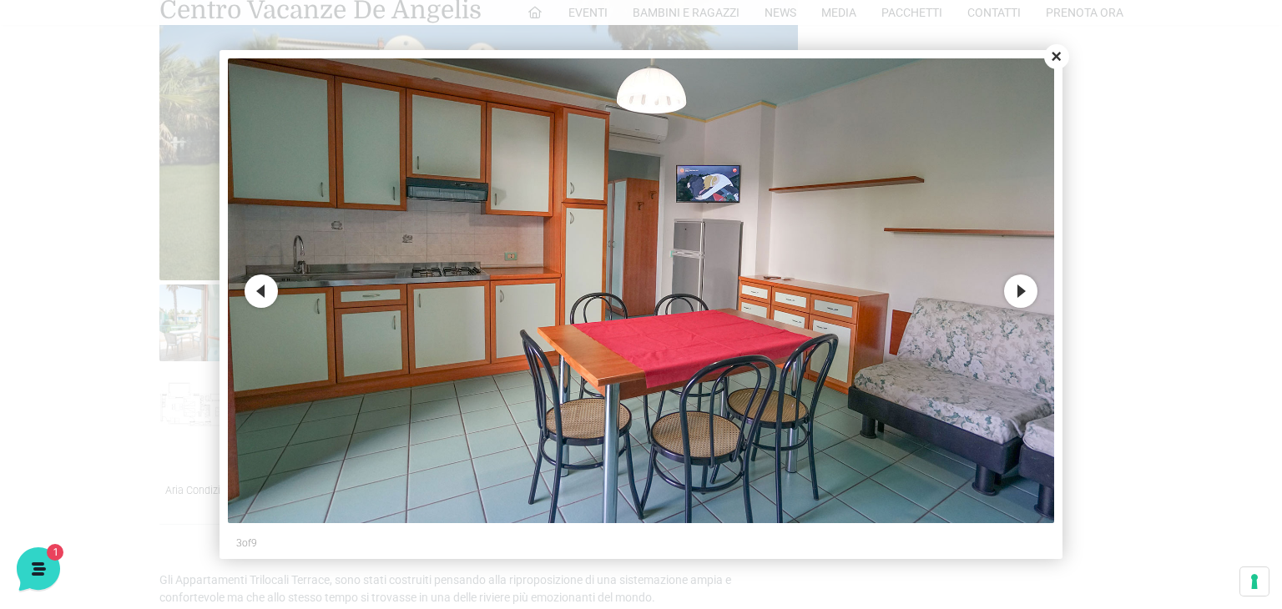
click at [1017, 292] on button "Next" at bounding box center [1020, 291] width 33 height 33
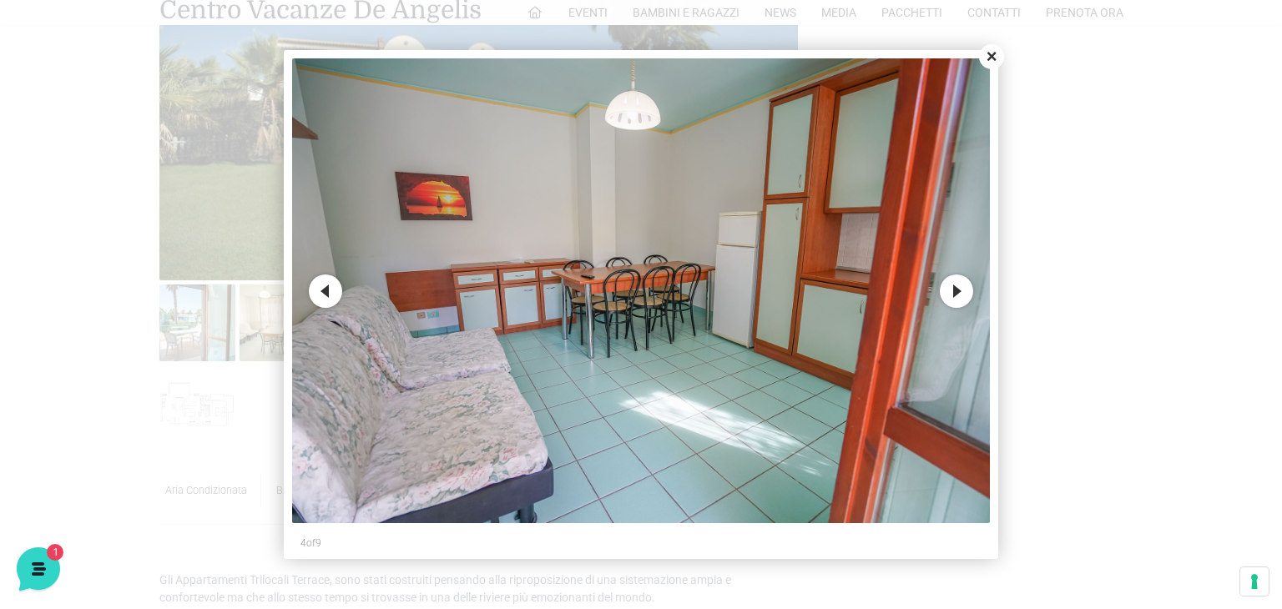
click at [965, 291] on button "Next" at bounding box center [956, 291] width 33 height 33
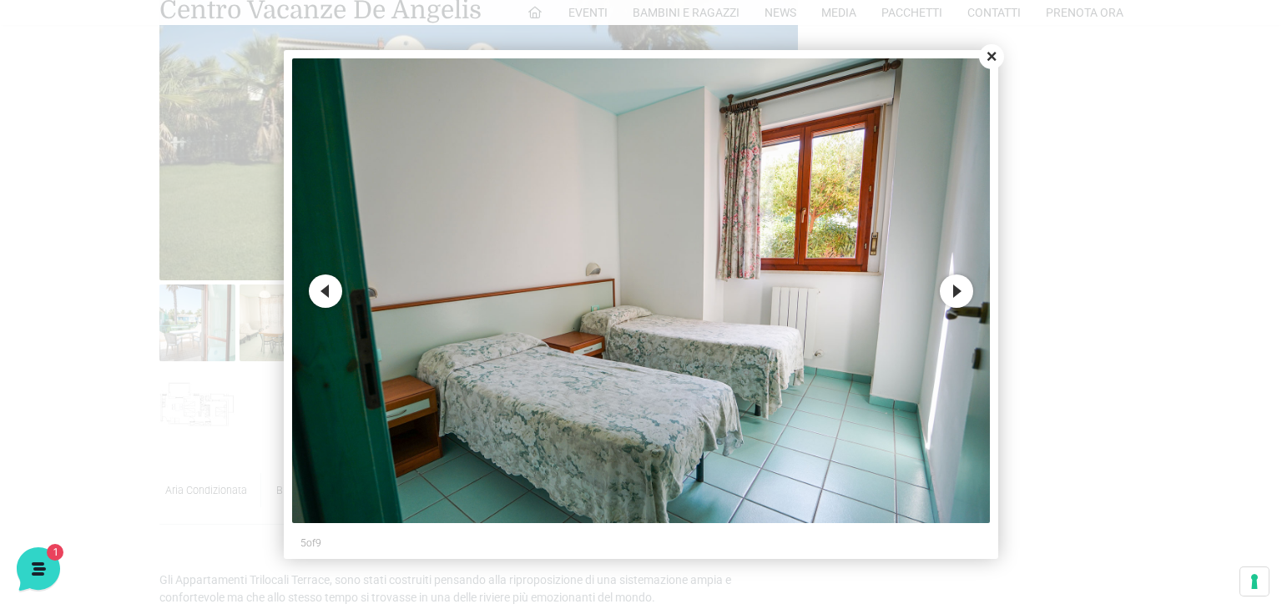
click at [965, 291] on button "Next" at bounding box center [956, 291] width 33 height 33
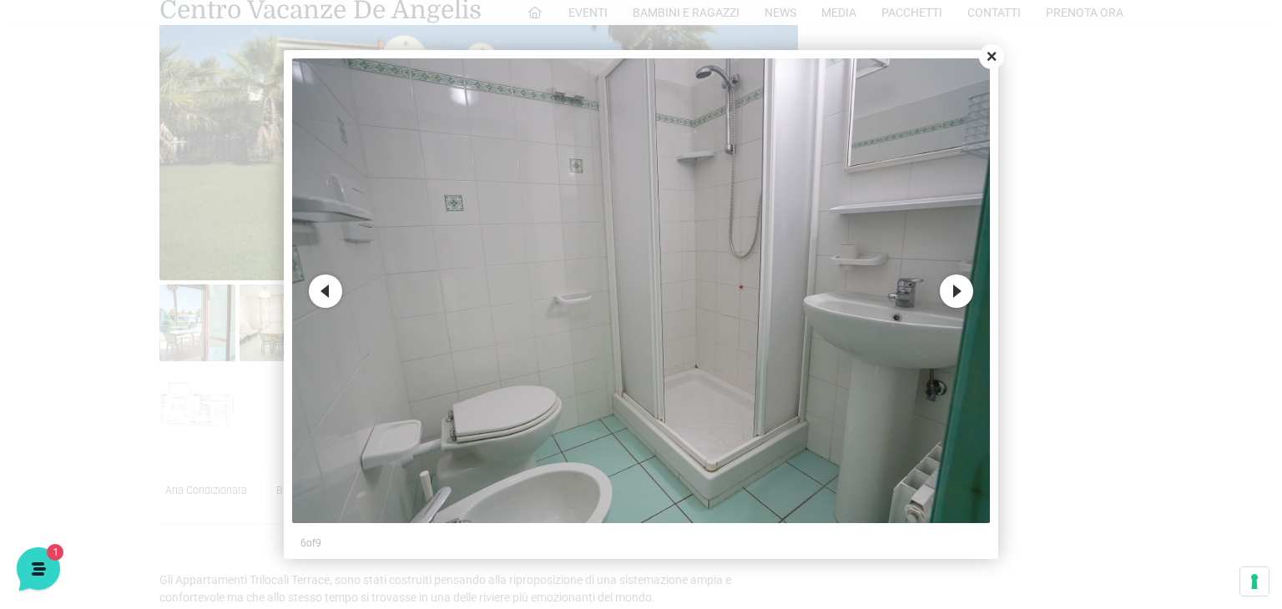
click at [948, 290] on button "Next" at bounding box center [956, 291] width 33 height 33
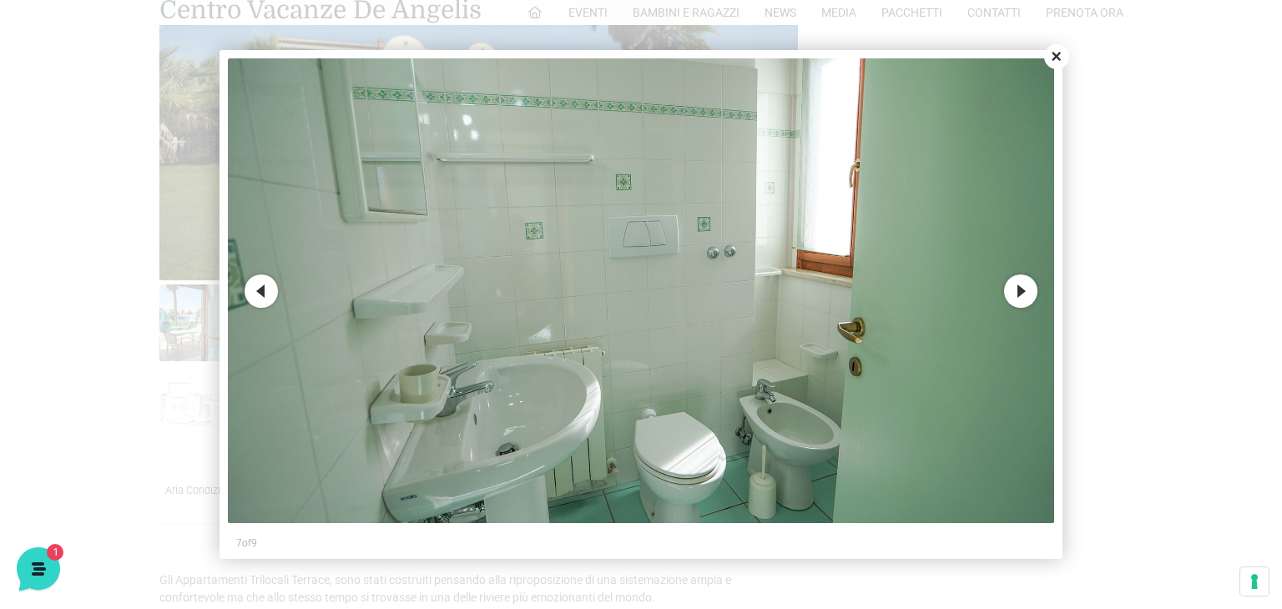
click at [1014, 287] on button "Next" at bounding box center [1020, 291] width 33 height 33
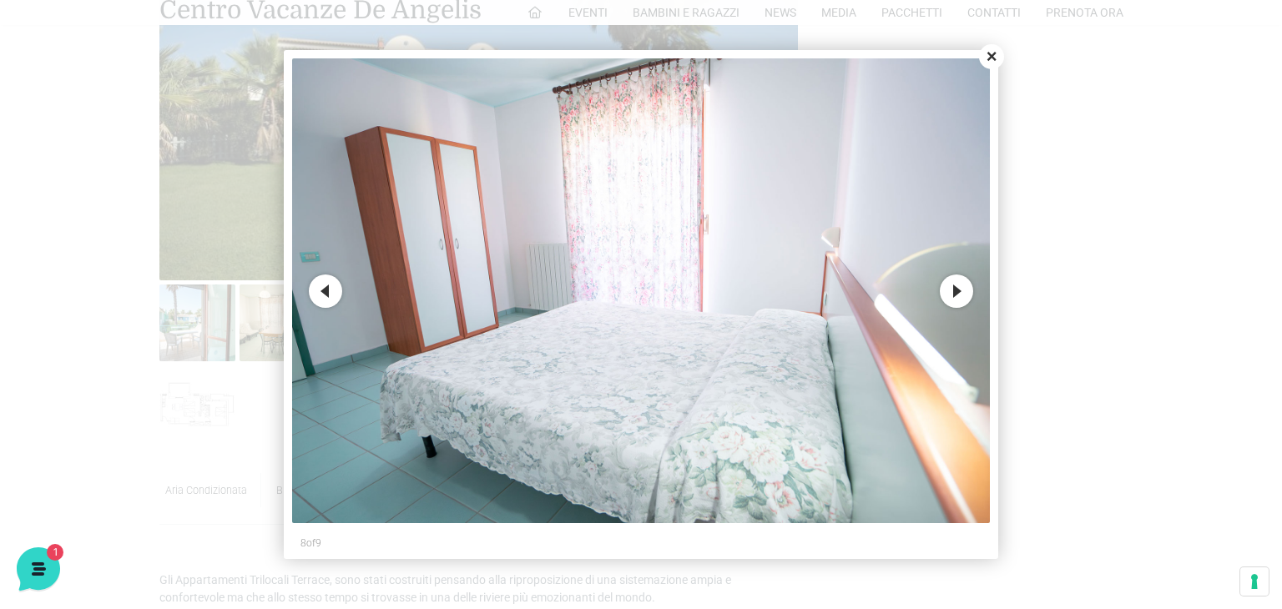
click at [963, 284] on button "Next" at bounding box center [956, 291] width 33 height 33
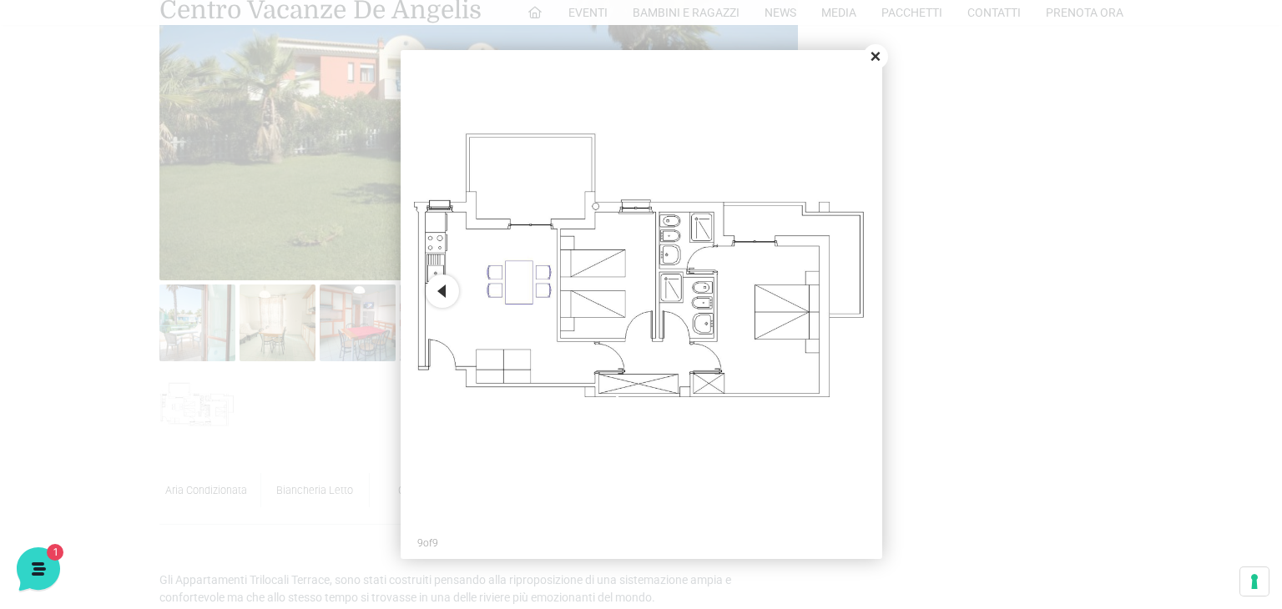
click at [878, 48] on button "Close" at bounding box center [875, 56] width 25 height 25
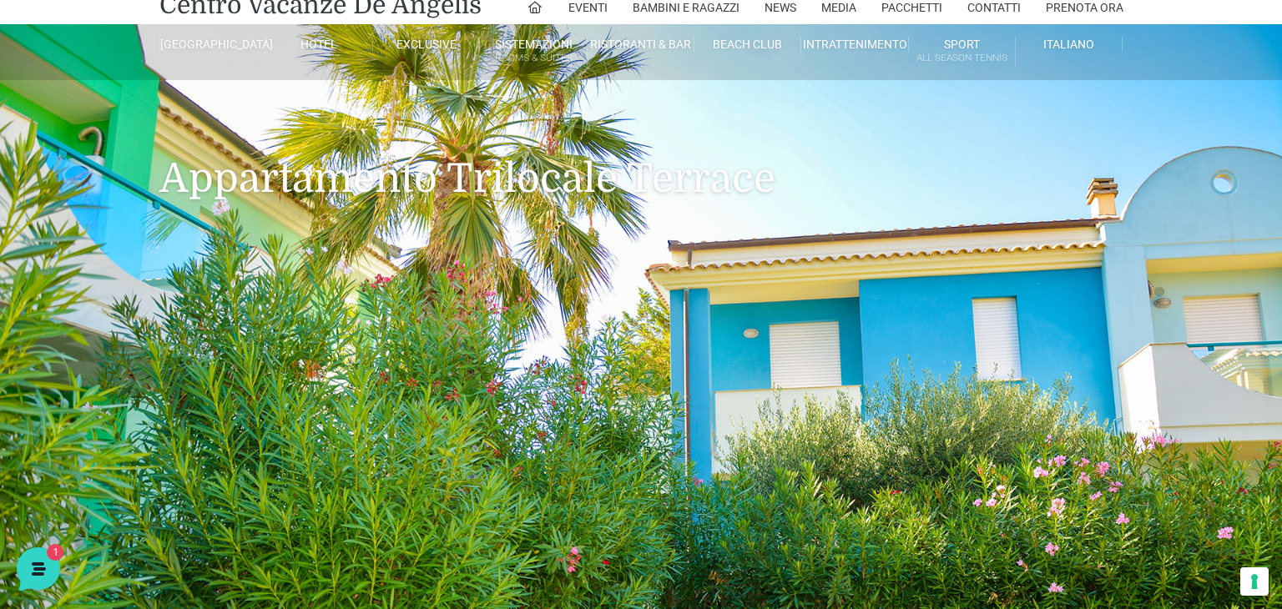
scroll to position [0, 0]
